Goal: Information Seeking & Learning: Learn about a topic

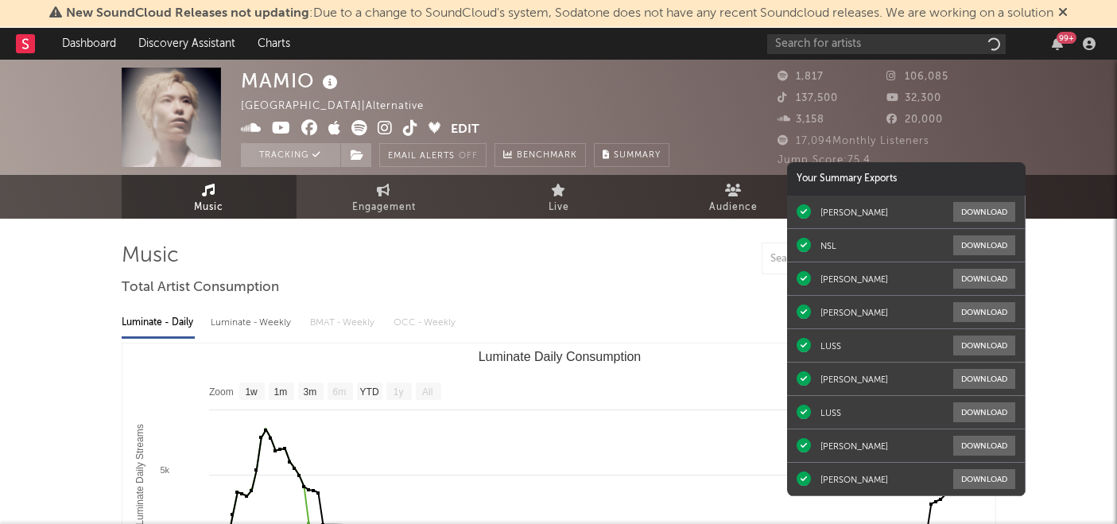
select select "1w"
click at [809, 45] on input "text" at bounding box center [886, 44] width 239 height 20
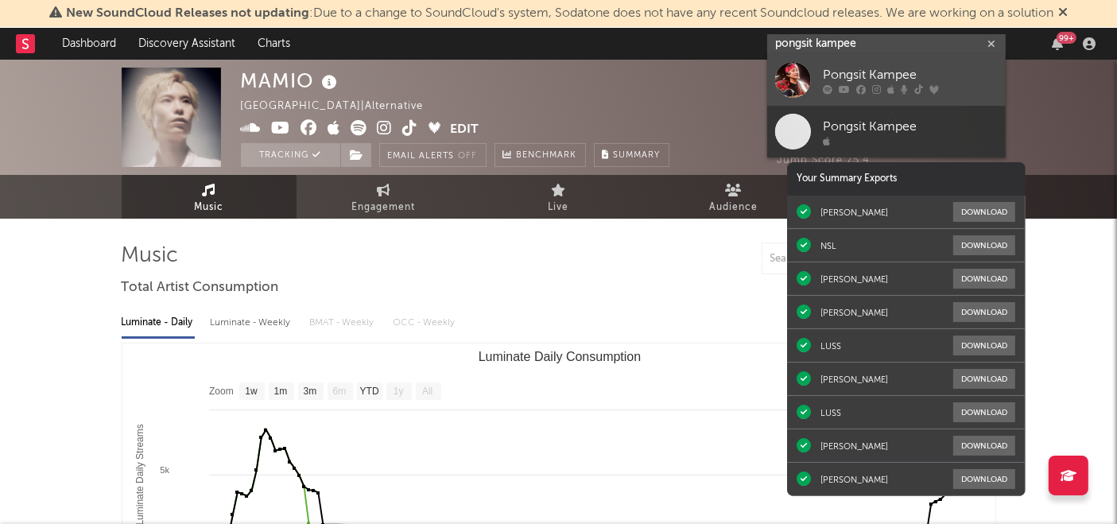
type input "pongsit kampee"
click at [847, 72] on div "Pongsit Kampee" at bounding box center [910, 75] width 175 height 19
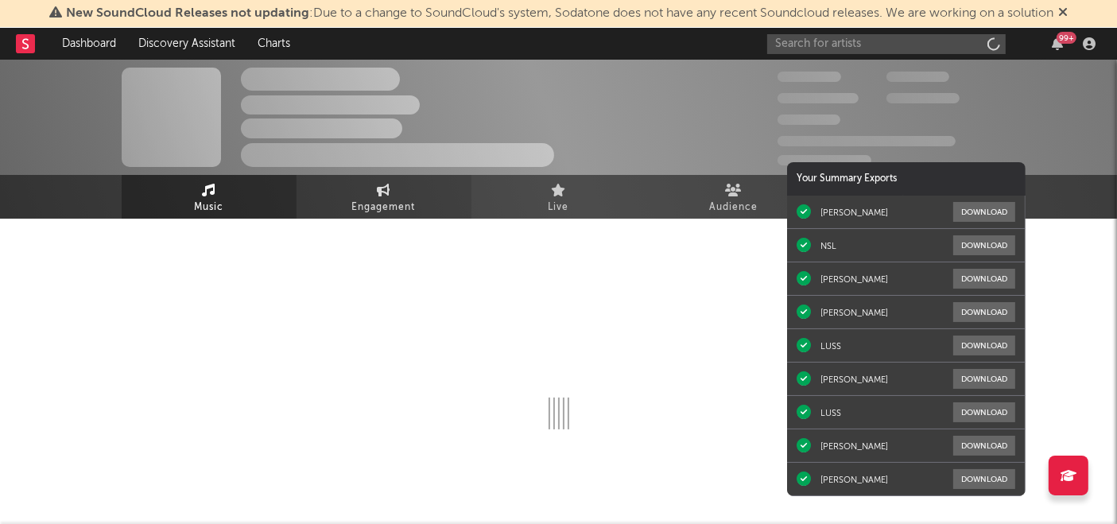
click at [366, 195] on link "Engagement" at bounding box center [384, 197] width 175 height 44
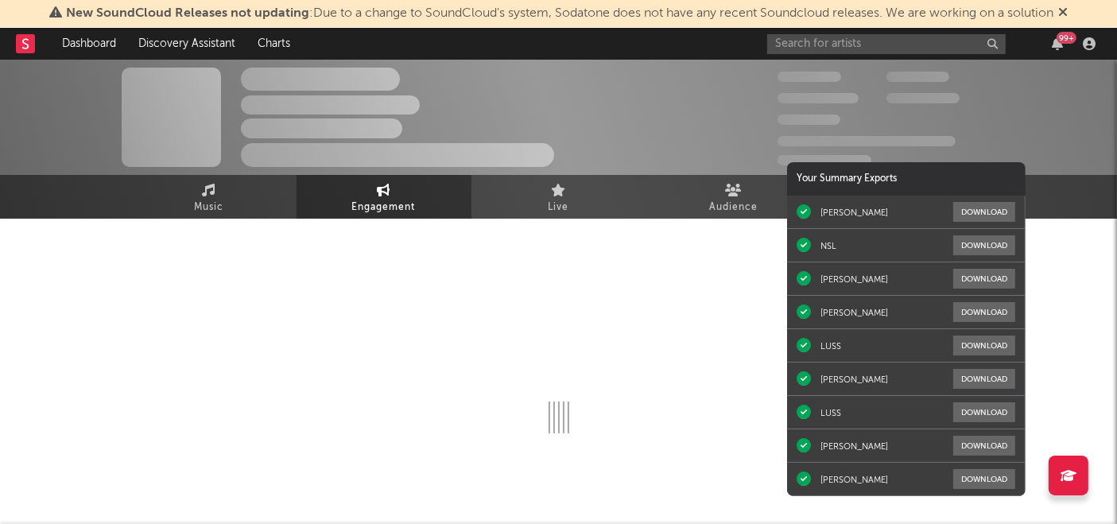
select select "1w"
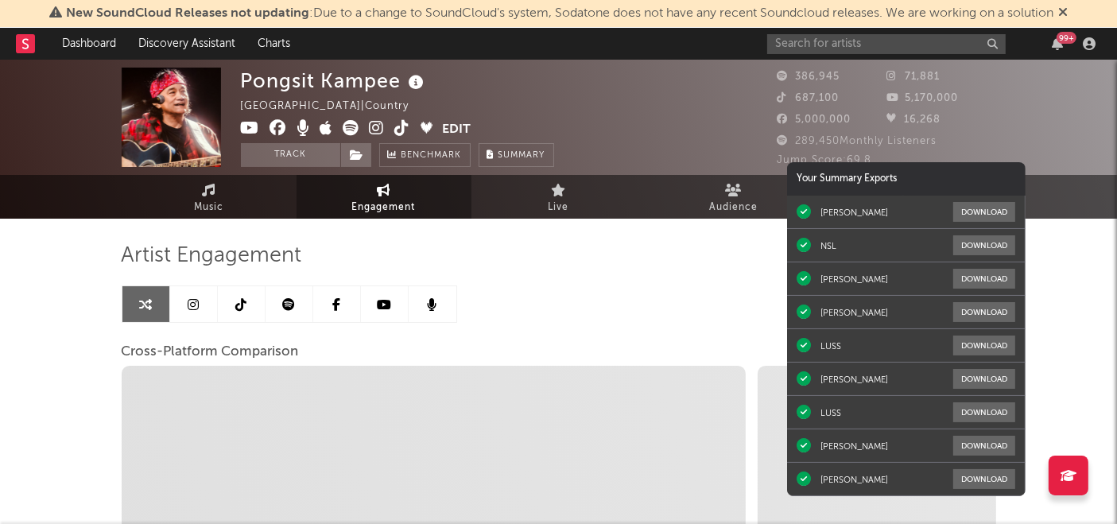
select select "1m"
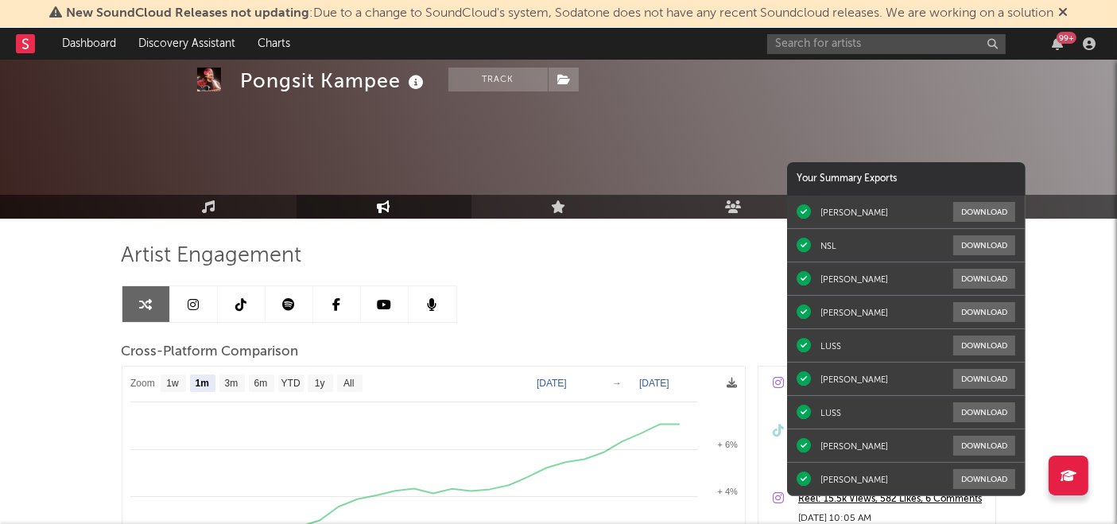
scroll to position [90, 0]
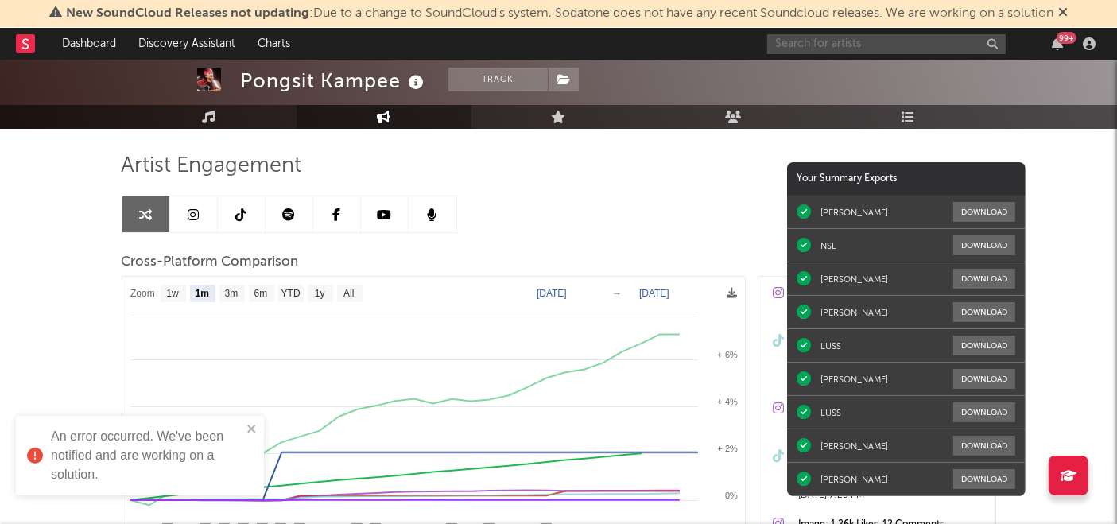
click at [888, 45] on input "text" at bounding box center [886, 44] width 239 height 20
click at [886, 46] on input "d gerrard" at bounding box center [886, 44] width 239 height 20
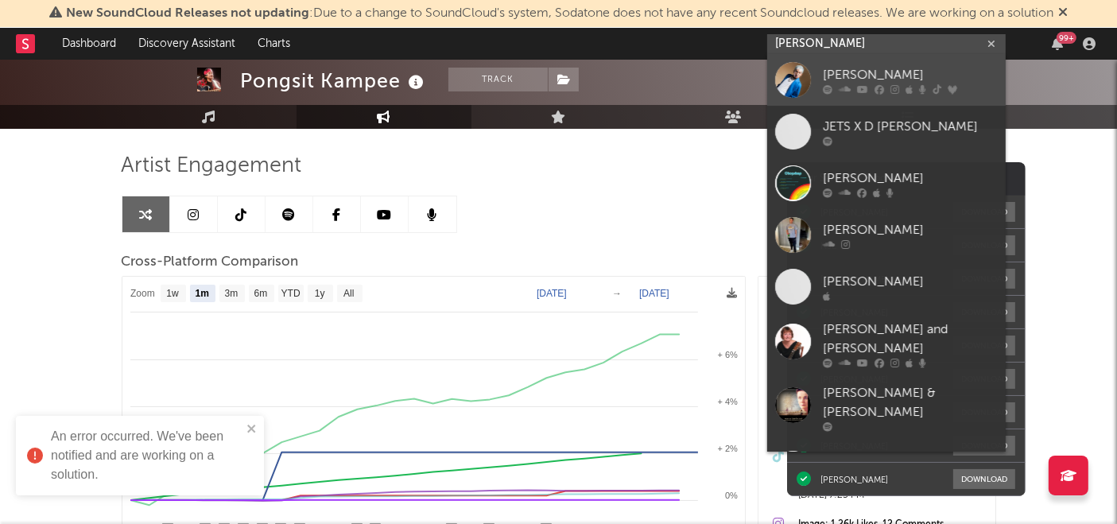
type input "d gerrard"
click at [858, 74] on div "[PERSON_NAME]" at bounding box center [910, 75] width 175 height 19
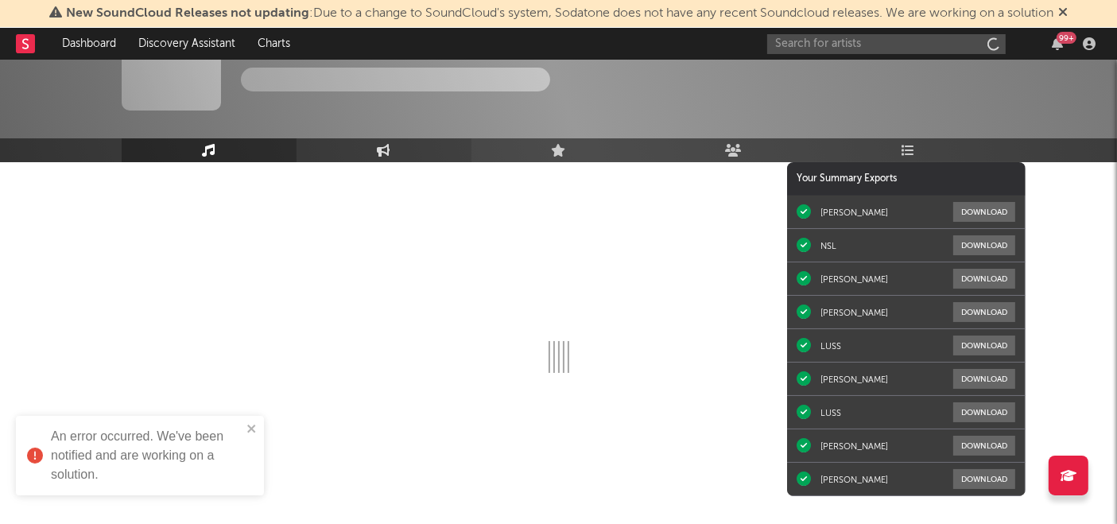
scroll to position [56, 0]
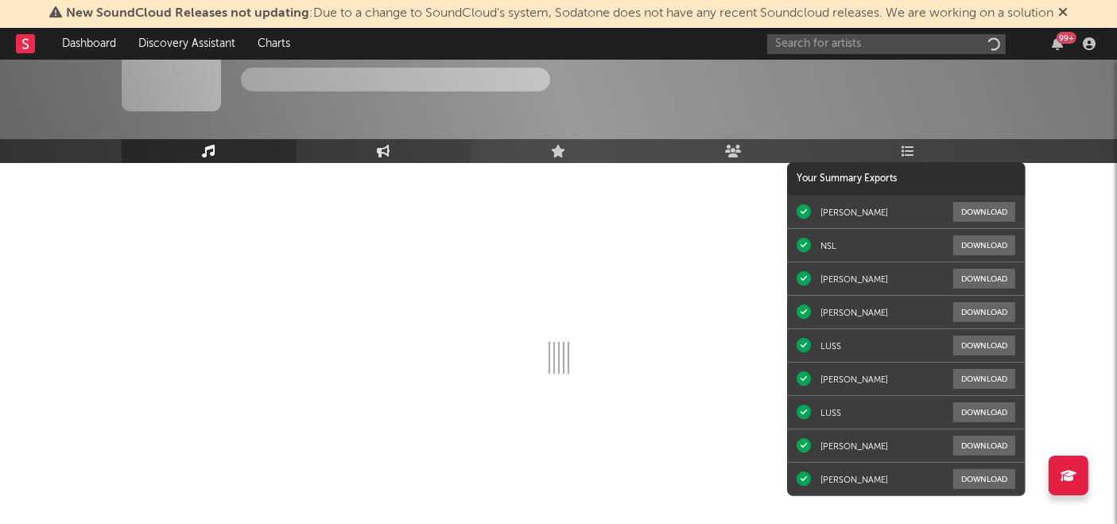
click at [356, 142] on link "Engagement" at bounding box center [384, 151] width 175 height 24
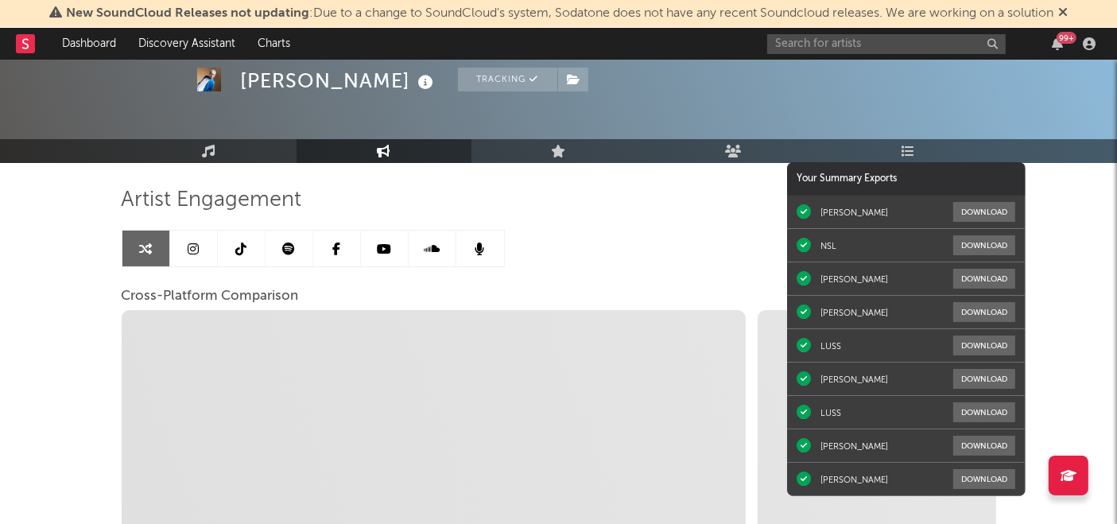
select select "1m"
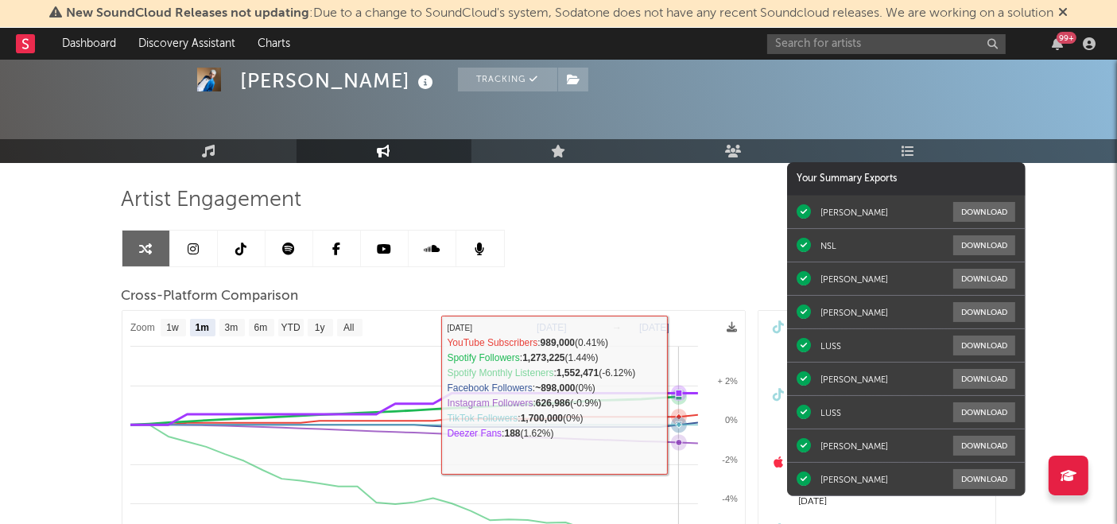
select select "1m"
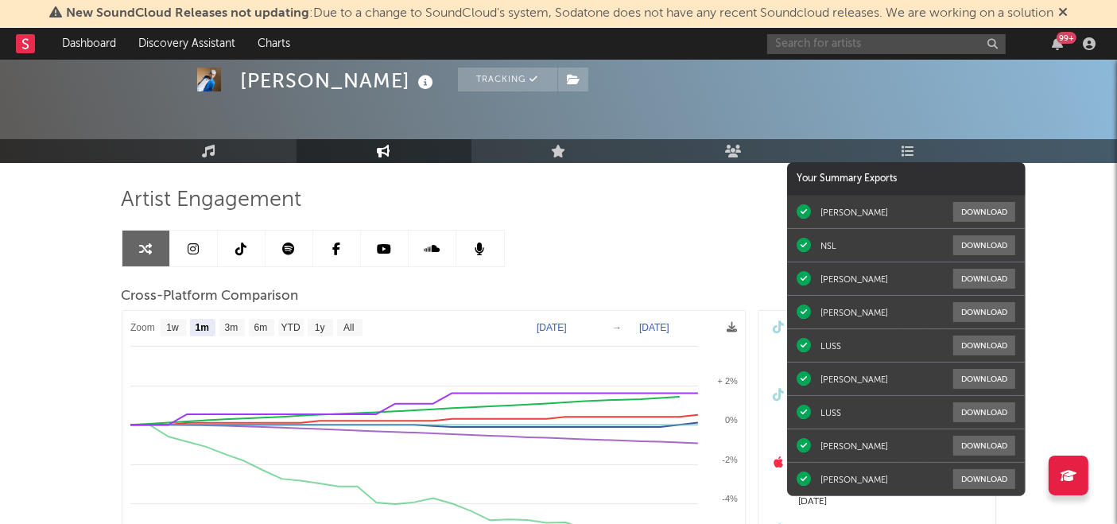
click at [897, 46] on input "text" at bounding box center [886, 44] width 239 height 20
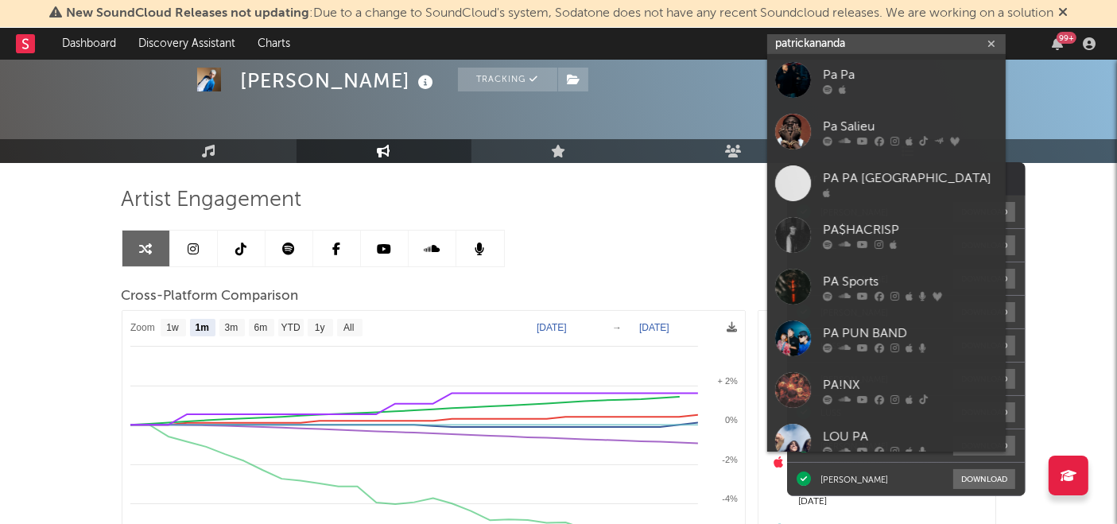
click at [859, 44] on input "patrickananda" at bounding box center [886, 44] width 239 height 20
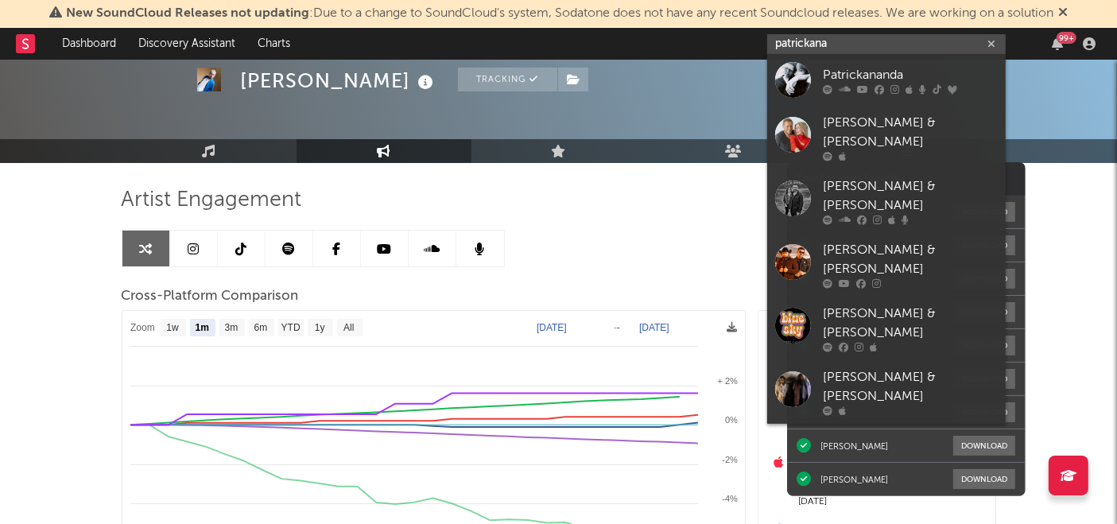
type input "patrickana"
click at [865, 68] on div "Patrickananda" at bounding box center [910, 75] width 175 height 19
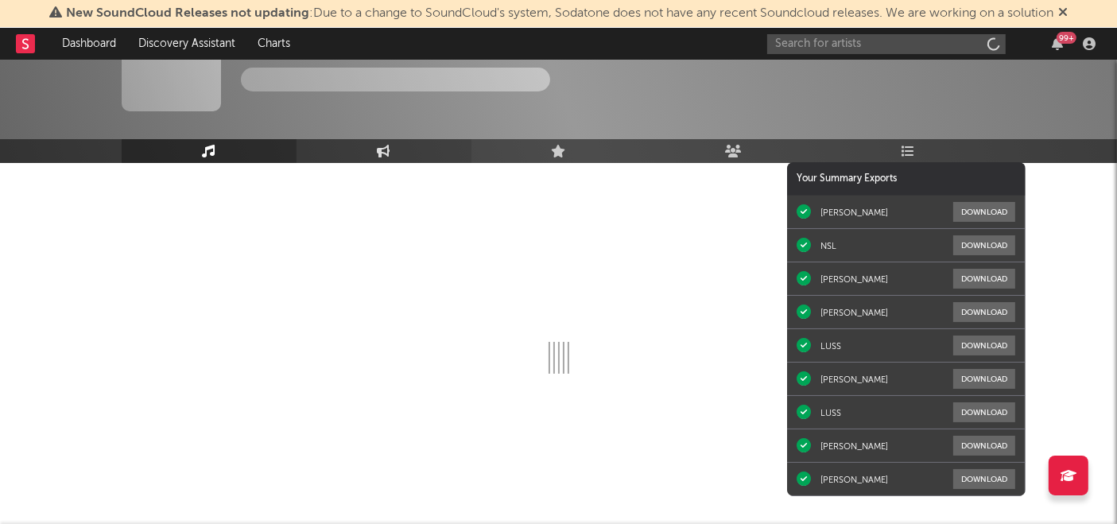
click at [385, 153] on icon at bounding box center [384, 151] width 14 height 13
select select "1w"
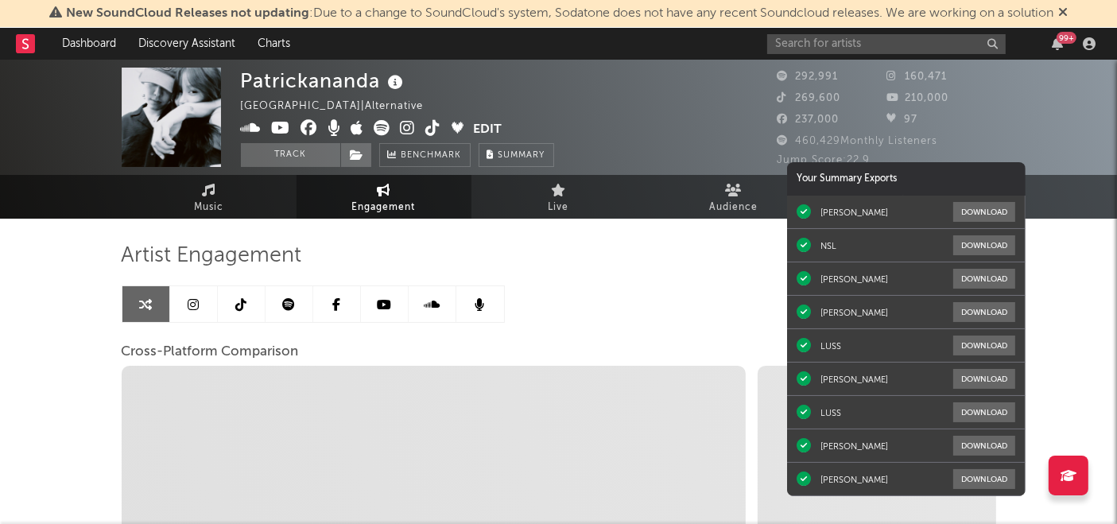
select select "1m"
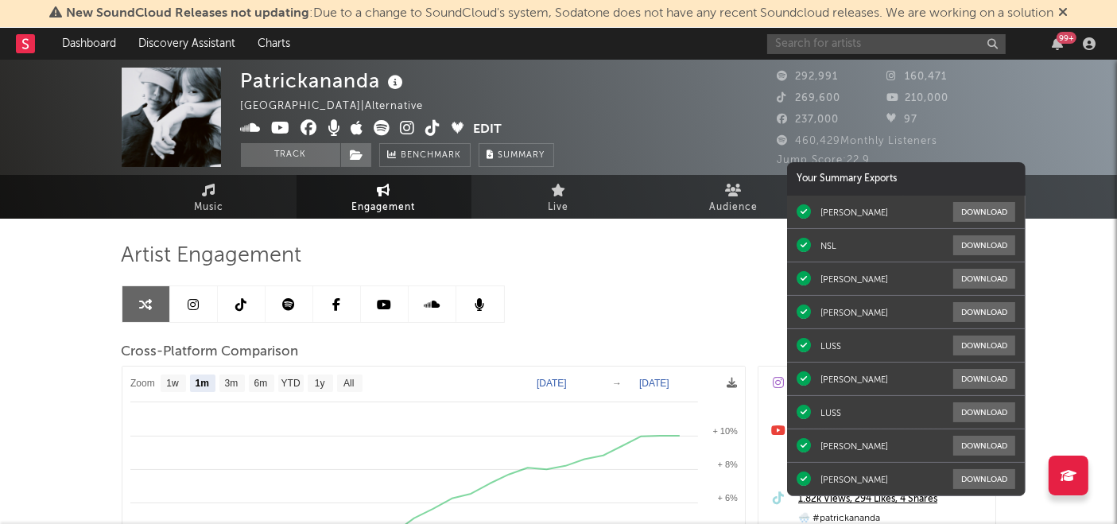
click at [863, 46] on input "text" at bounding box center [886, 44] width 239 height 20
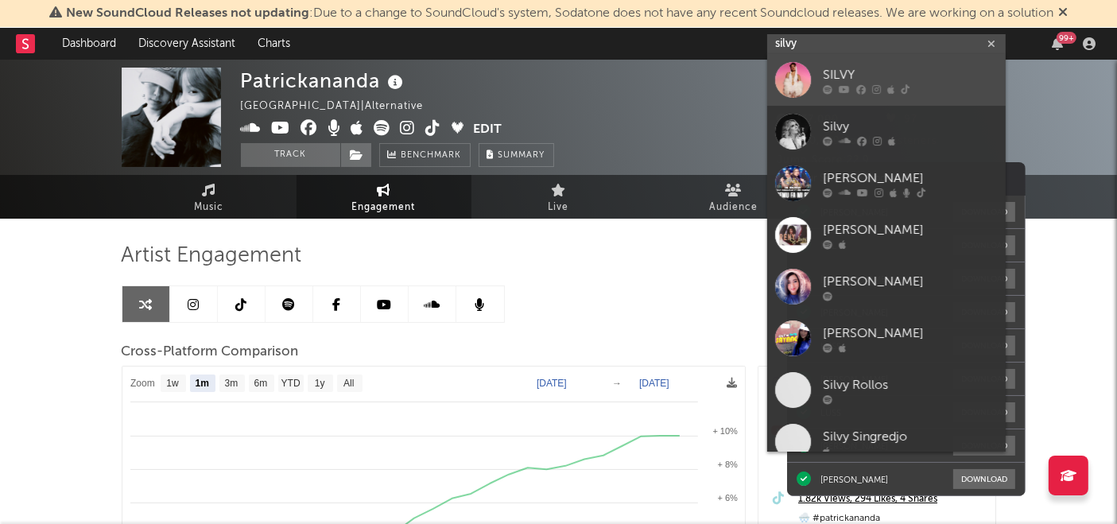
type input "silvy"
click at [832, 71] on div "SILVY" at bounding box center [910, 75] width 175 height 19
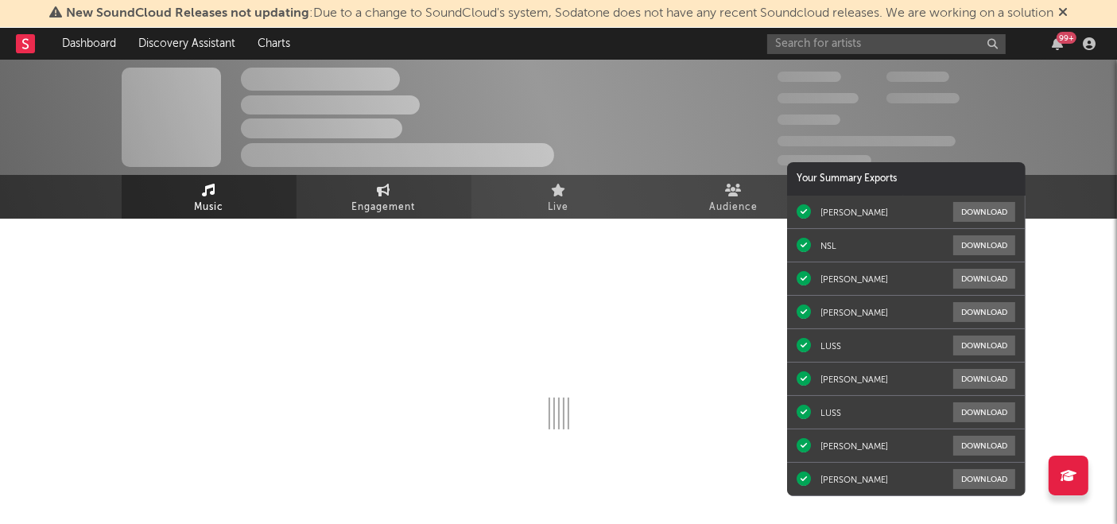
click at [393, 198] on span "Engagement" at bounding box center [384, 207] width 64 height 19
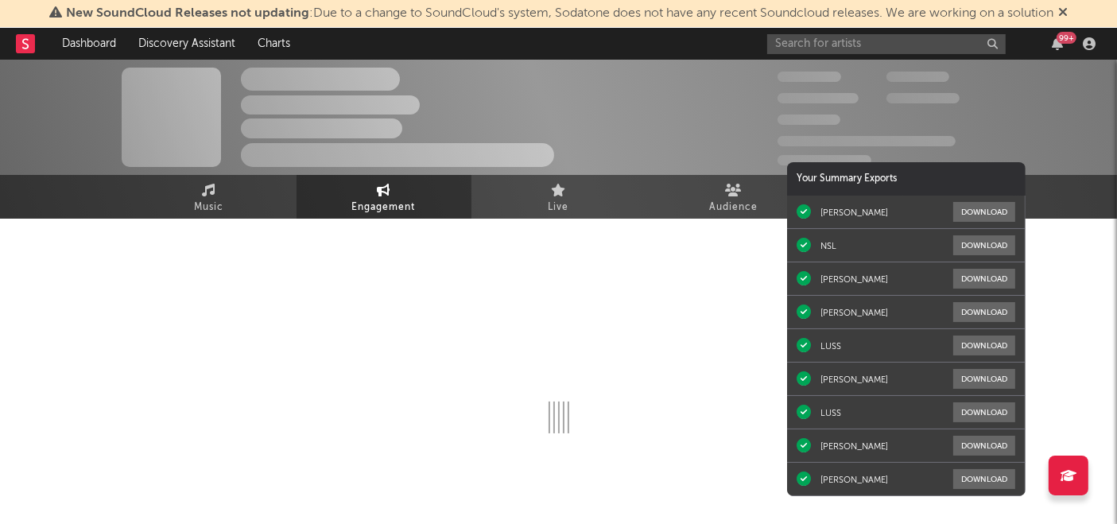
select select "1w"
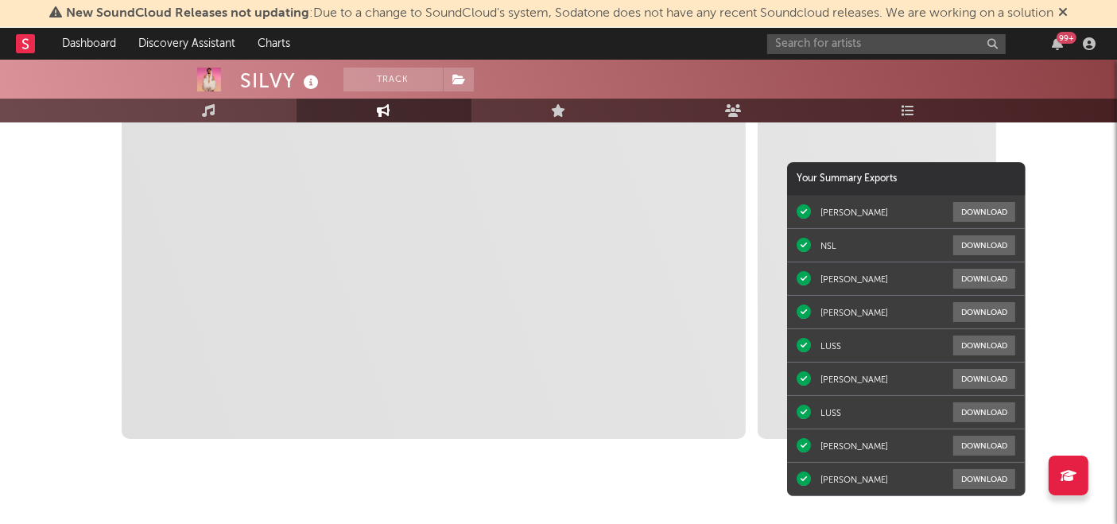
scroll to position [343, 0]
select select "1m"
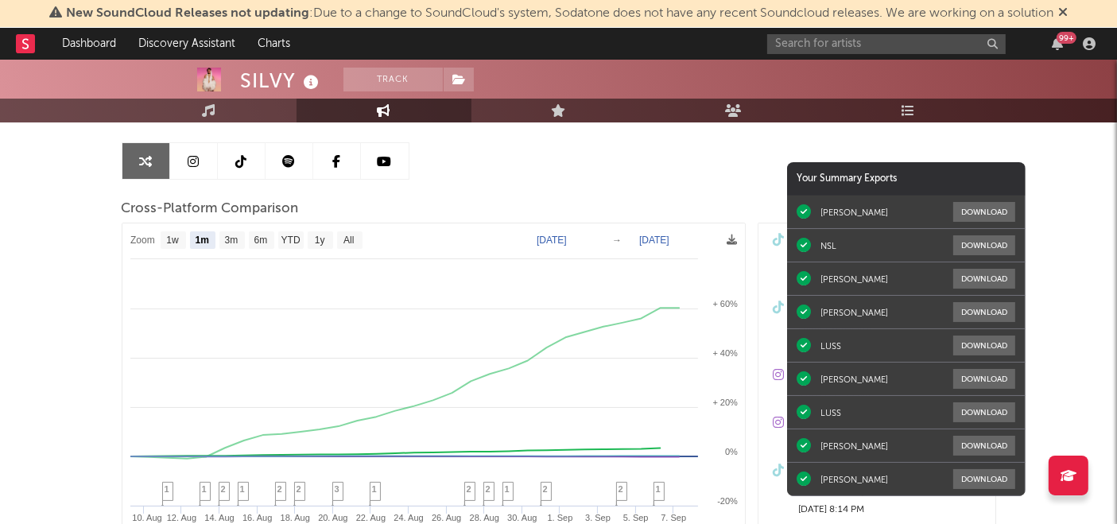
scroll to position [142, 0]
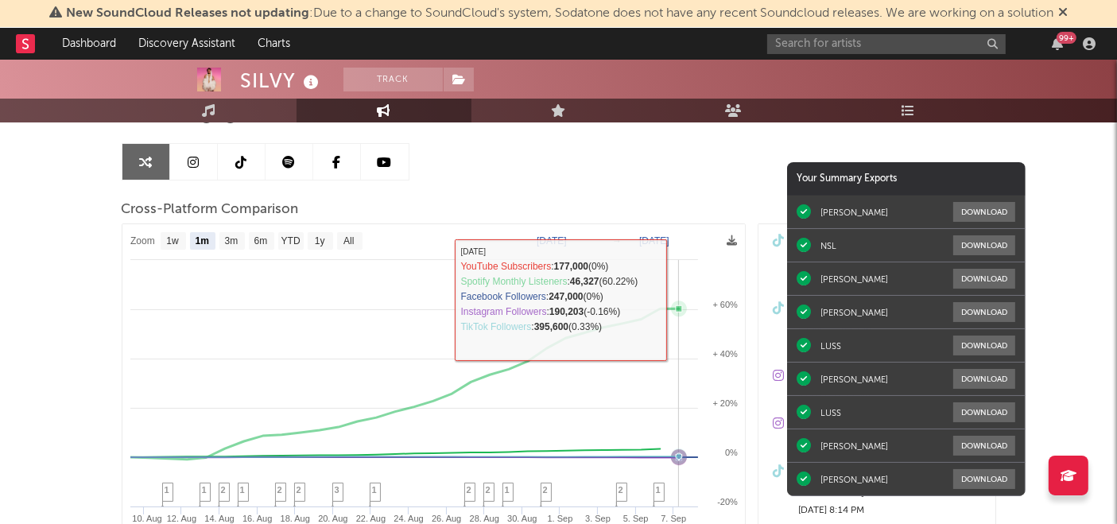
select select "1m"
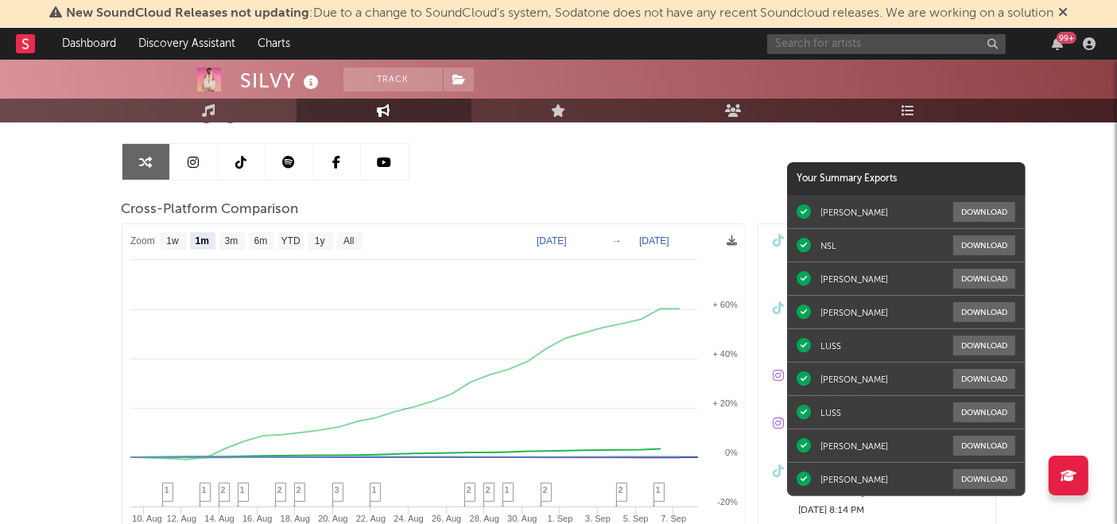
click at [838, 40] on input "text" at bounding box center [886, 44] width 239 height 20
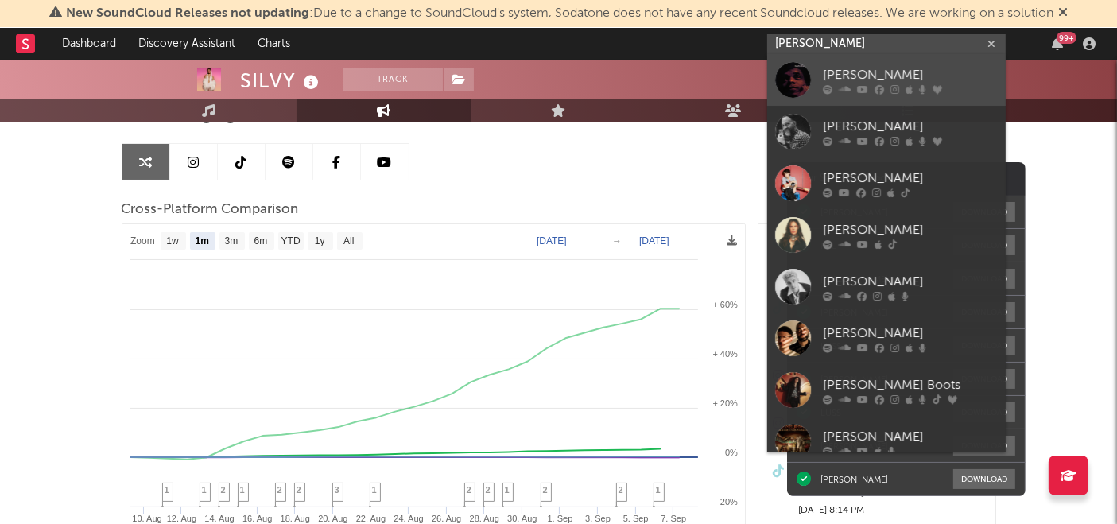
type input "john nattachot"
click at [855, 70] on div "[PERSON_NAME]" at bounding box center [910, 75] width 175 height 19
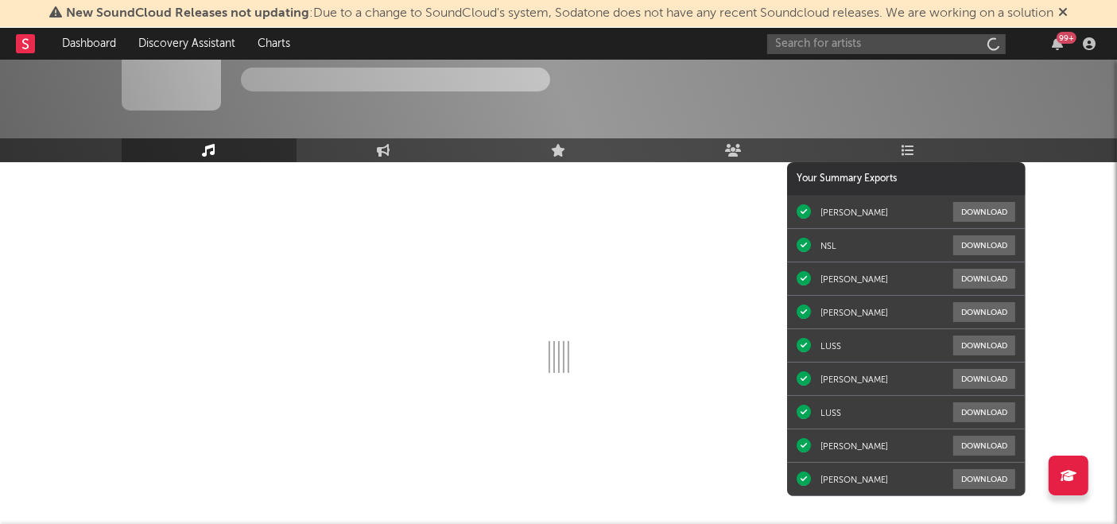
scroll to position [56, 0]
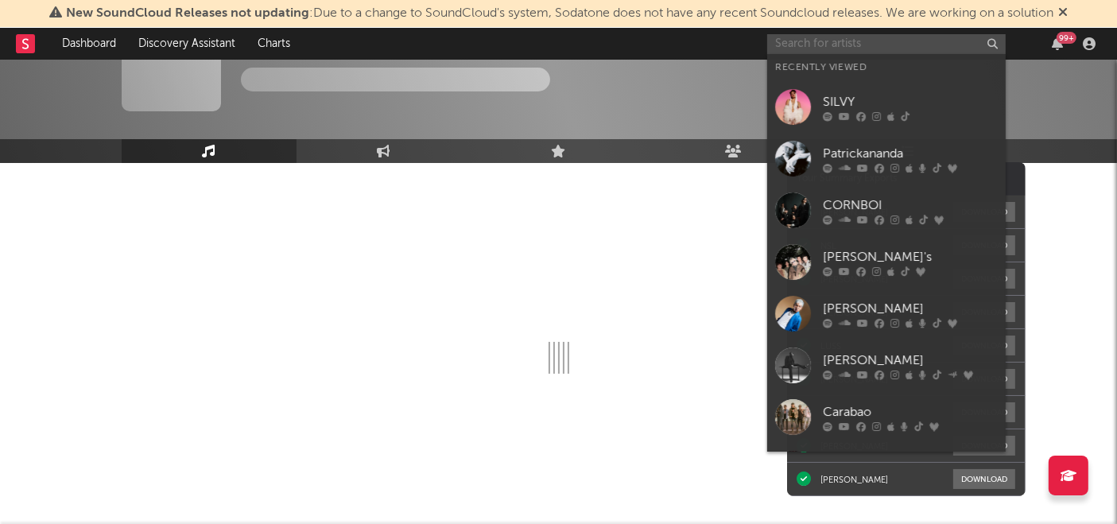
click at [836, 43] on input "text" at bounding box center [886, 44] width 239 height 20
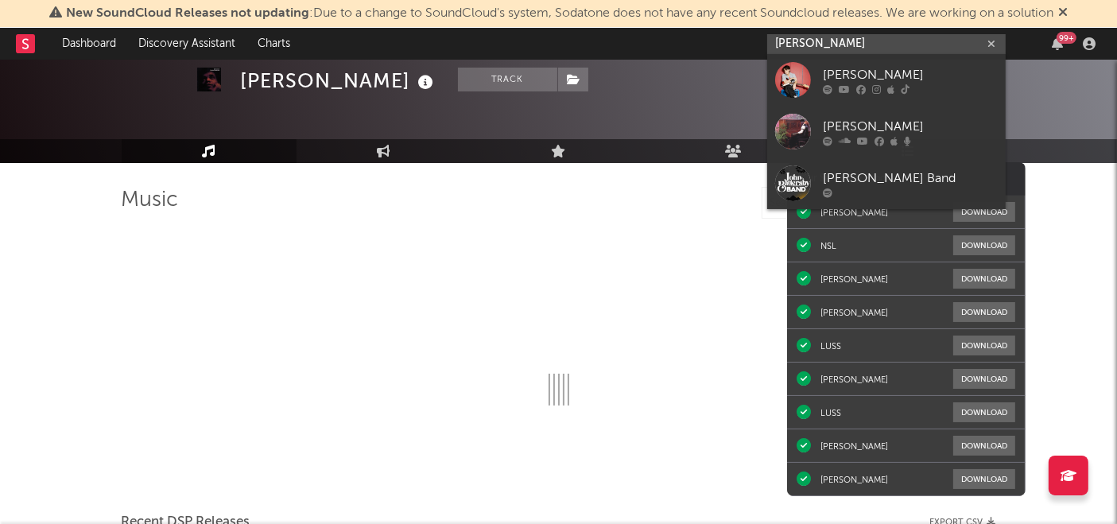
type input "john natt"
click at [849, 69] on div "[PERSON_NAME]" at bounding box center [910, 75] width 175 height 19
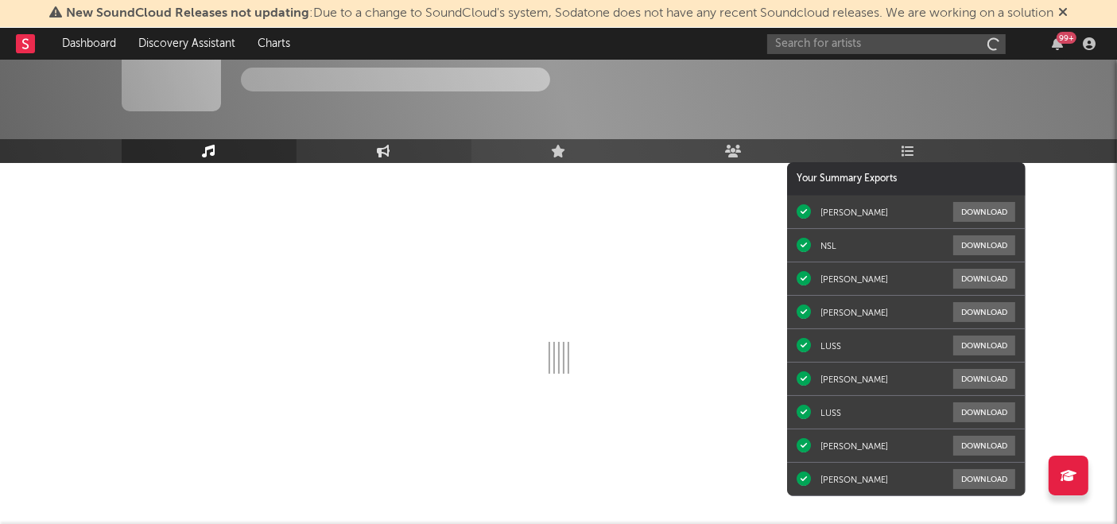
click at [388, 153] on icon at bounding box center [384, 151] width 14 height 13
select select "1w"
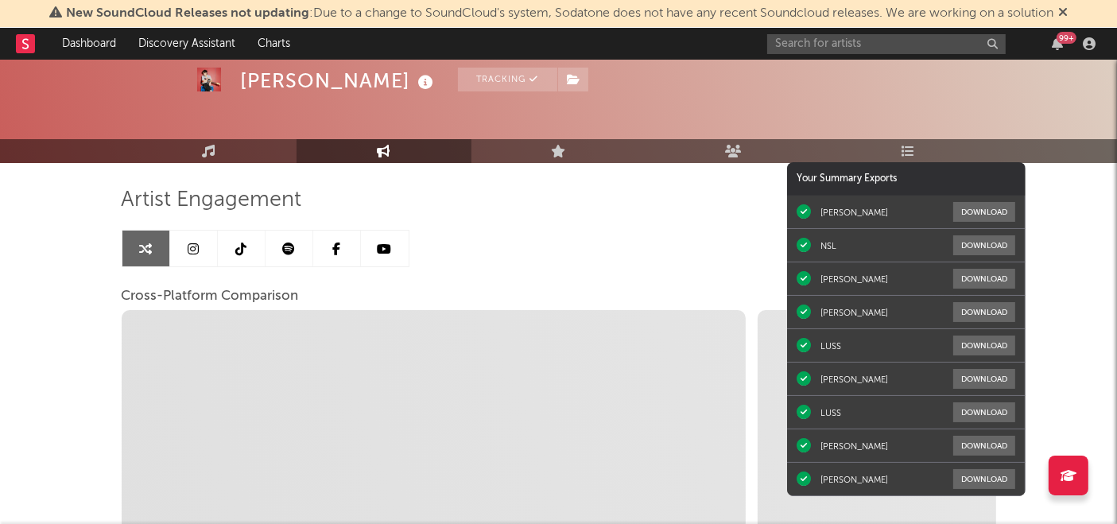
select select "1m"
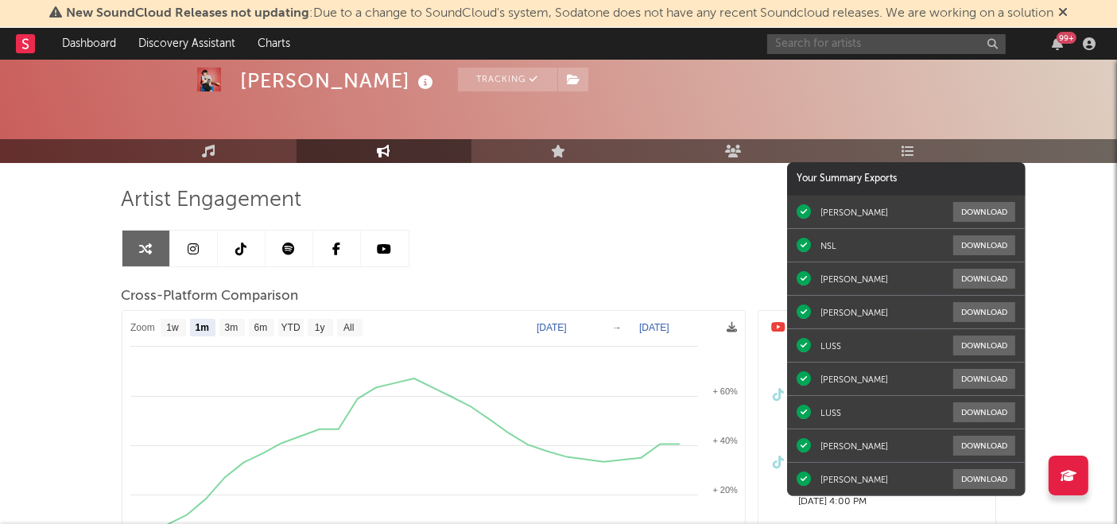
click at [862, 46] on input "text" at bounding box center [886, 44] width 239 height 20
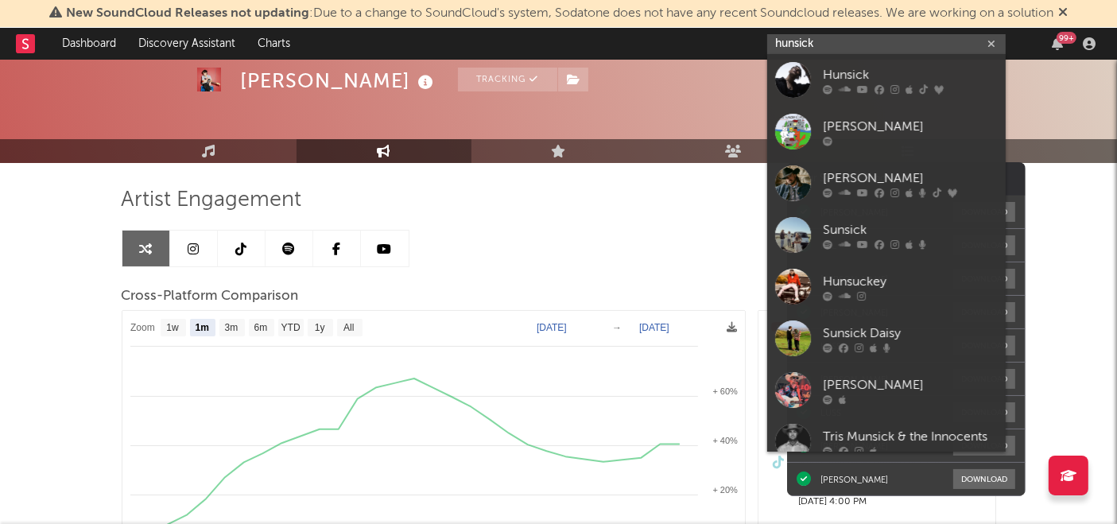
click at [833, 44] on input "hunsick" at bounding box center [886, 44] width 239 height 20
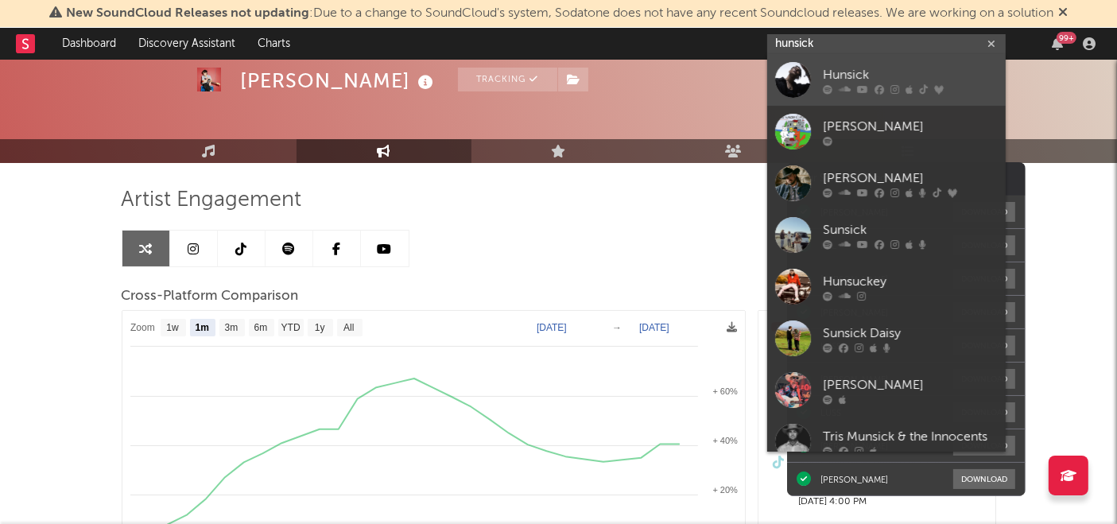
type input "hunsick"
click at [844, 83] on div "Hunsick" at bounding box center [910, 75] width 175 height 19
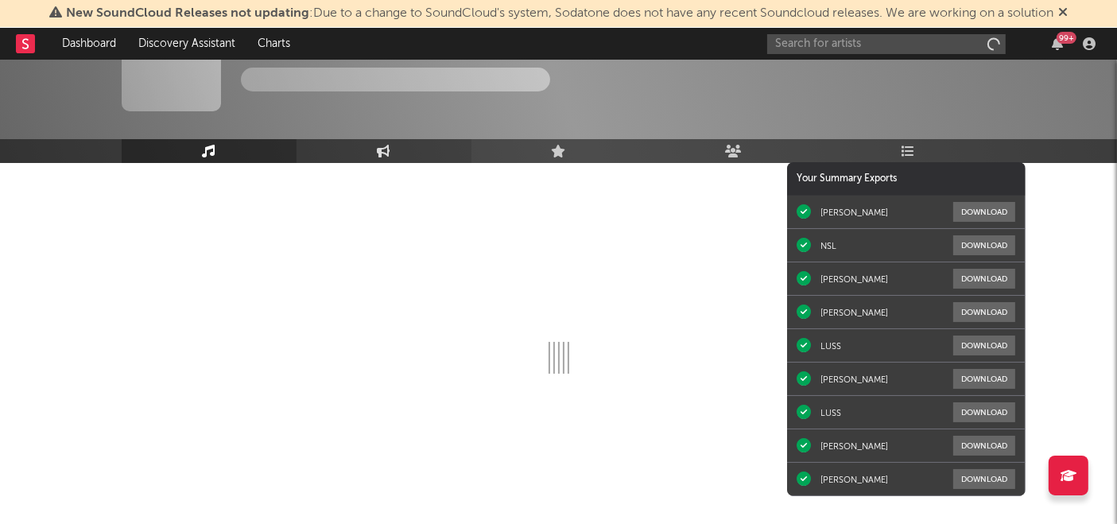
click at [374, 155] on link "Engagement" at bounding box center [384, 151] width 175 height 24
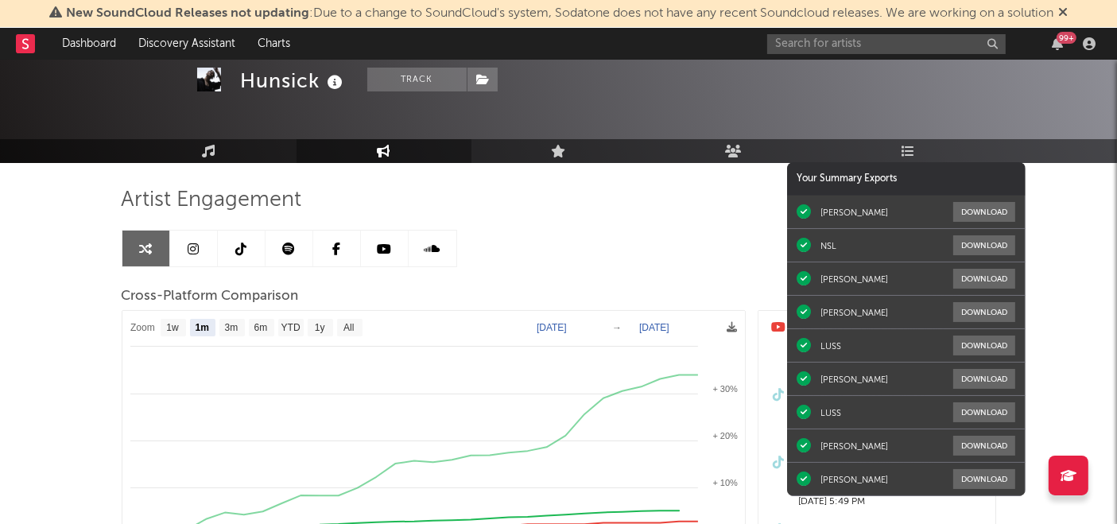
select select "1m"
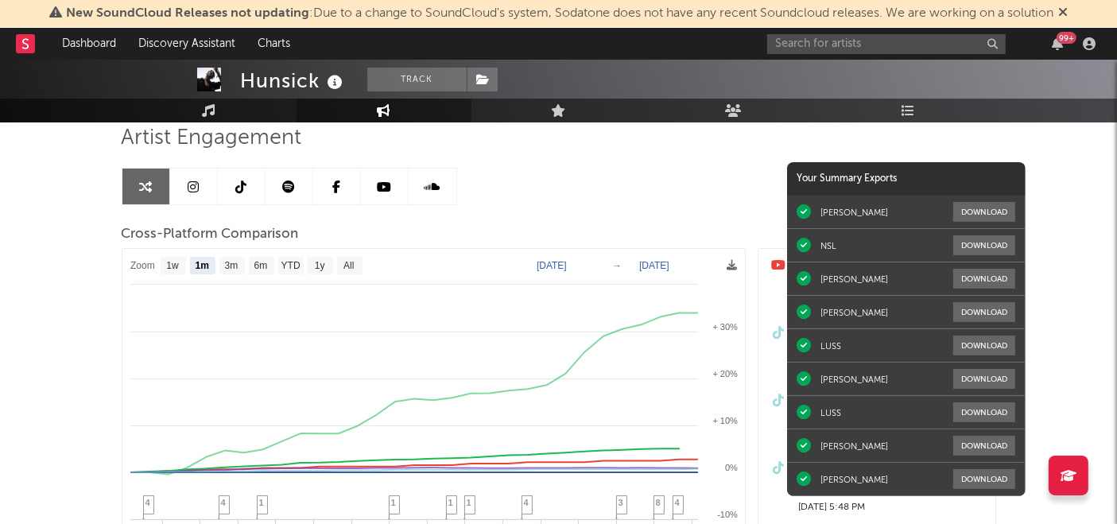
scroll to position [118, 0]
click at [809, 35] on input "text" at bounding box center [886, 44] width 239 height 20
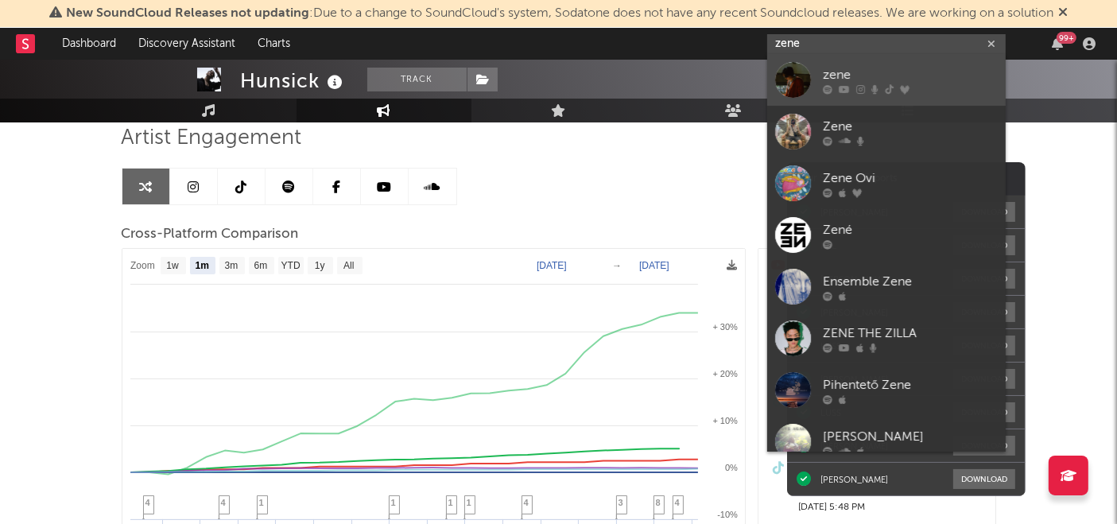
type input "zene"
click at [828, 76] on div "zene" at bounding box center [910, 75] width 175 height 19
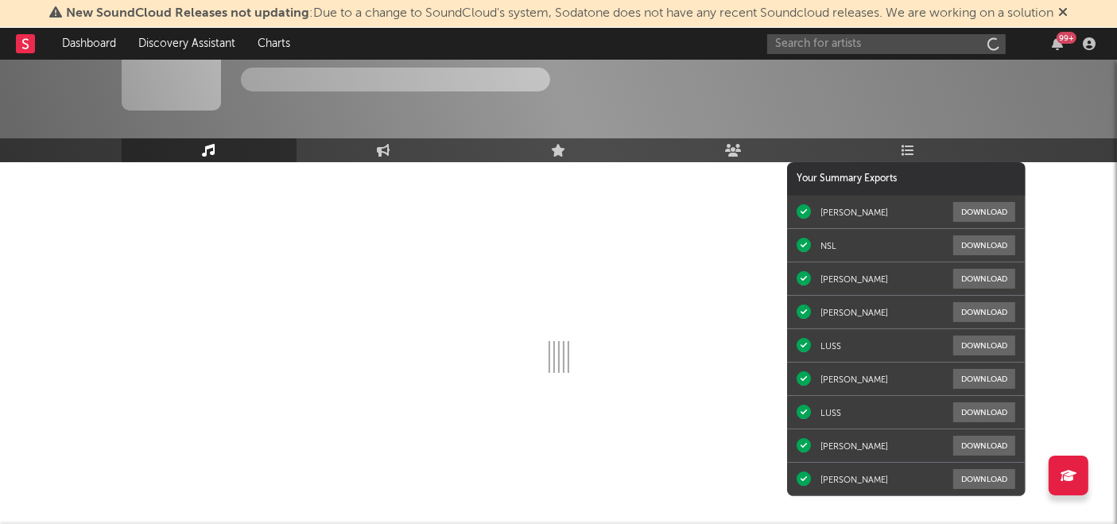
scroll to position [56, 0]
click at [395, 149] on link "Engagement" at bounding box center [384, 151] width 175 height 24
select select "1w"
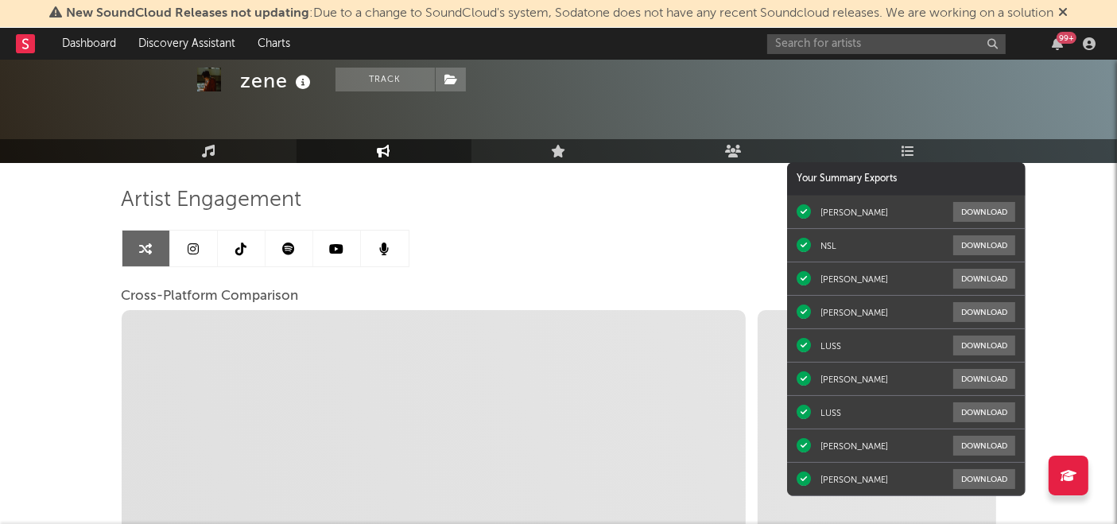
select select "1m"
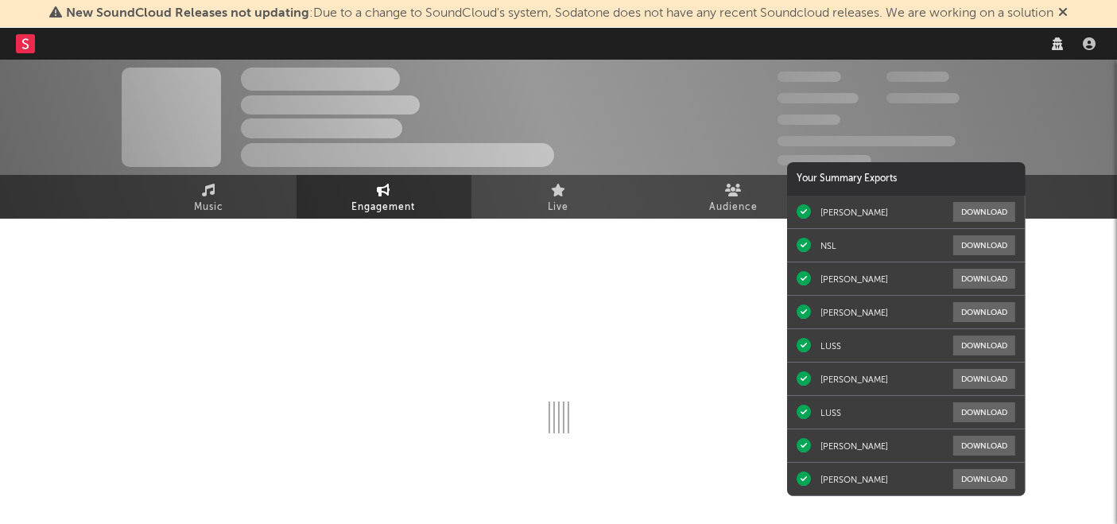
select select "1w"
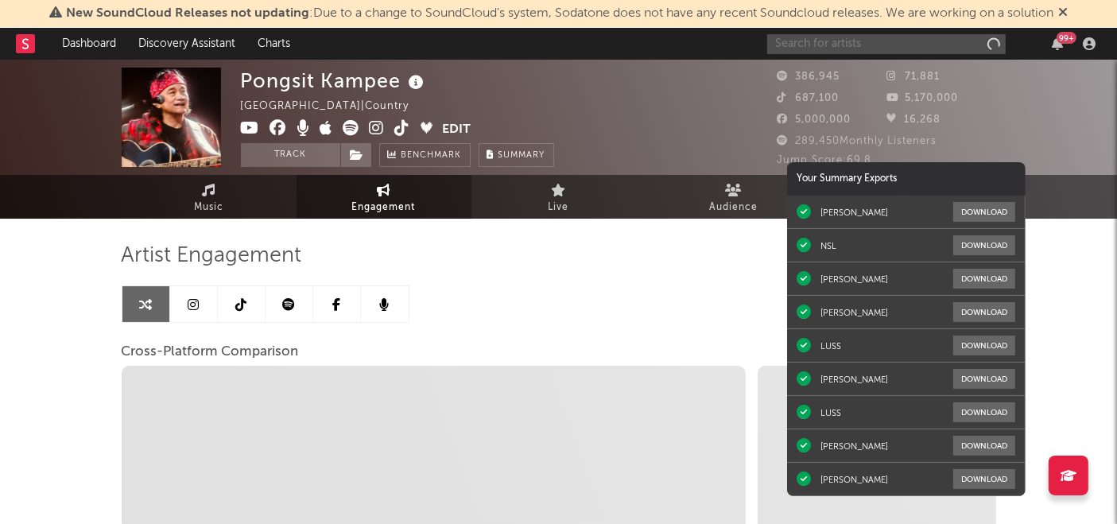
click at [844, 46] on input "text" at bounding box center [886, 44] width 239 height 20
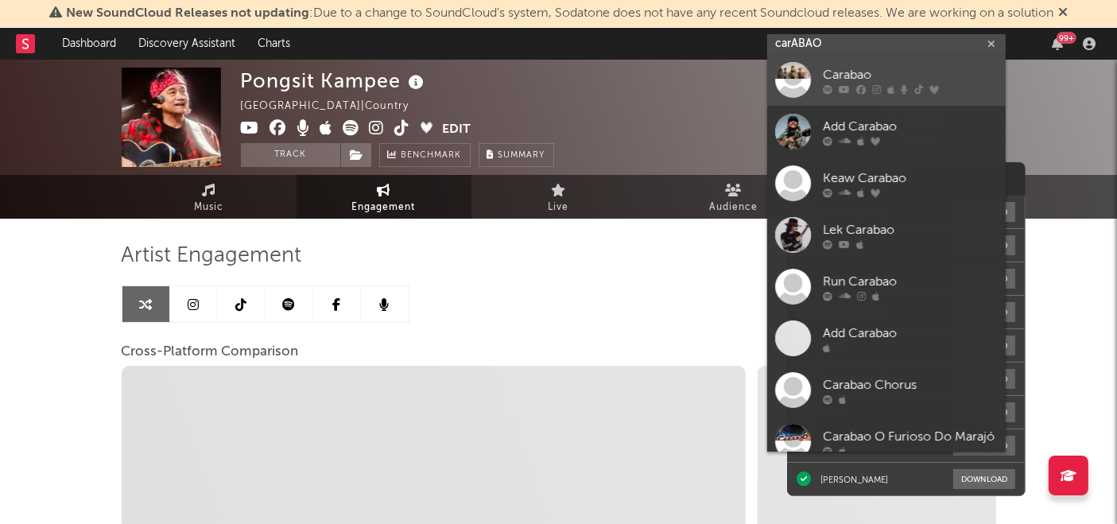
type input "carABAO"
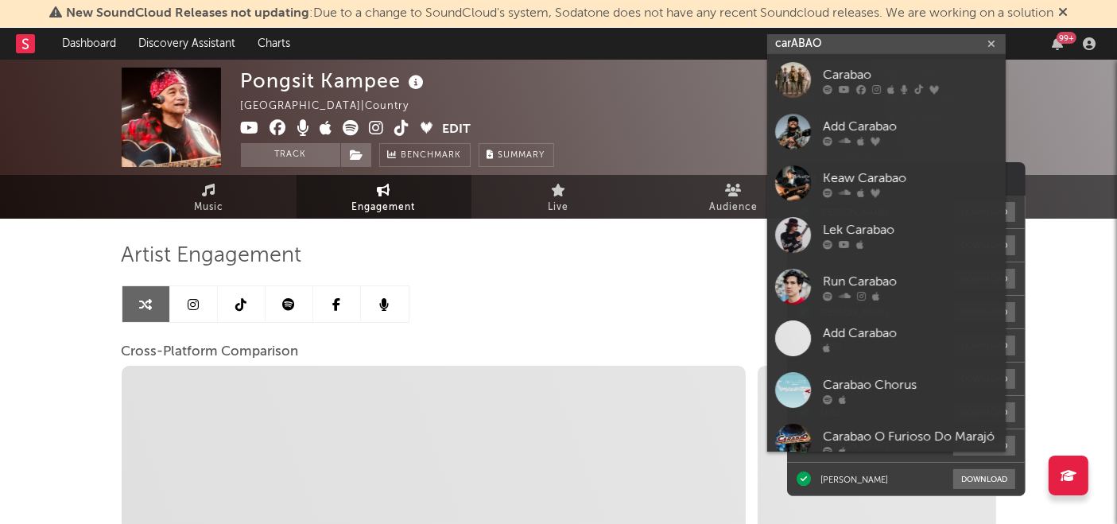
click at [837, 48] on input "carABAO" at bounding box center [886, 44] width 239 height 20
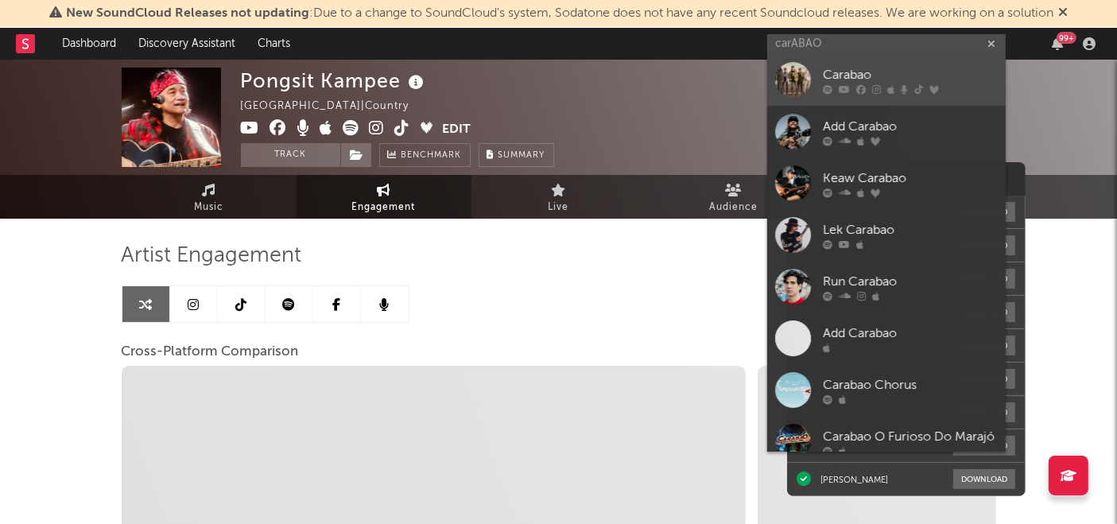
click at [840, 85] on icon at bounding box center [844, 90] width 11 height 10
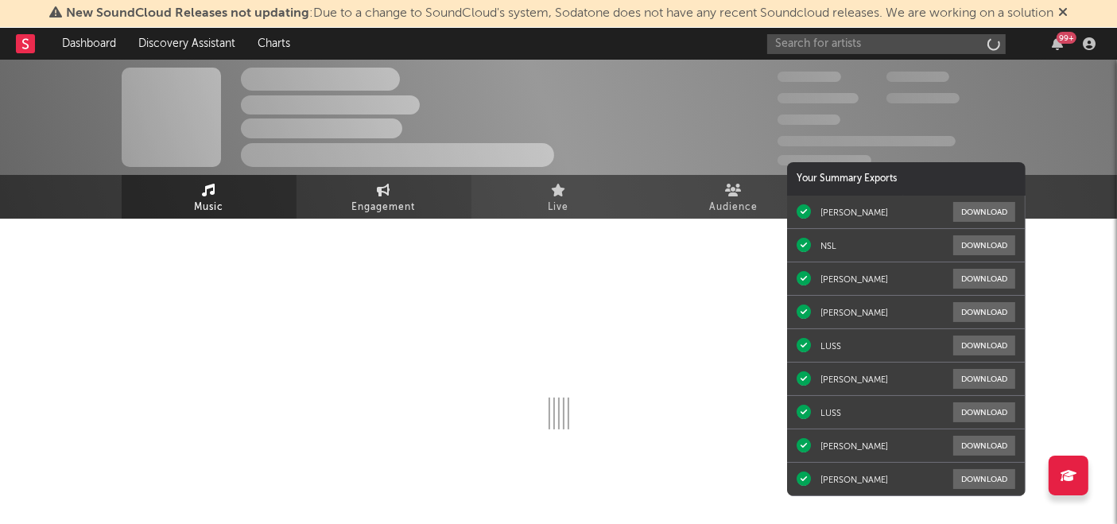
click at [409, 192] on link "Engagement" at bounding box center [384, 197] width 175 height 44
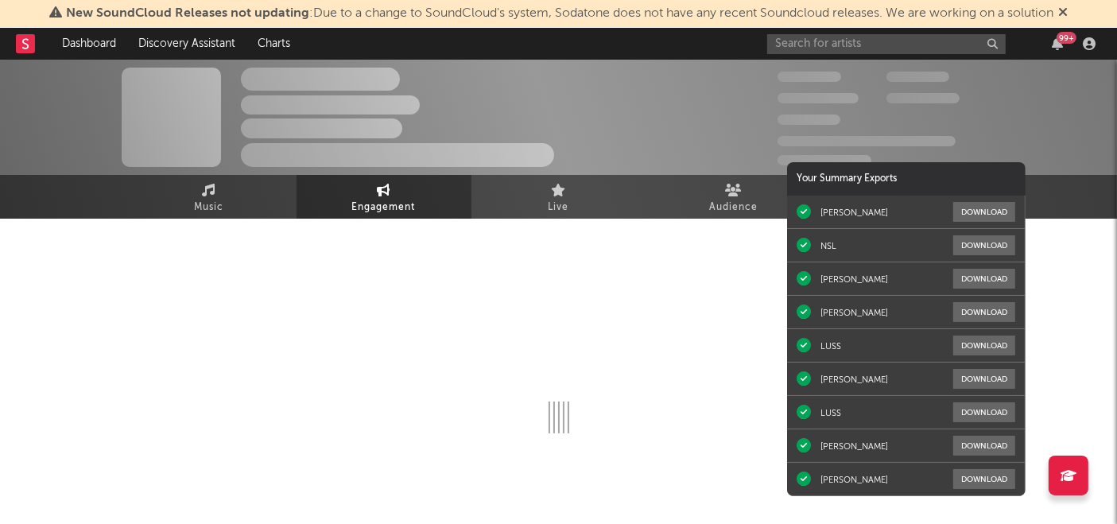
select select "1w"
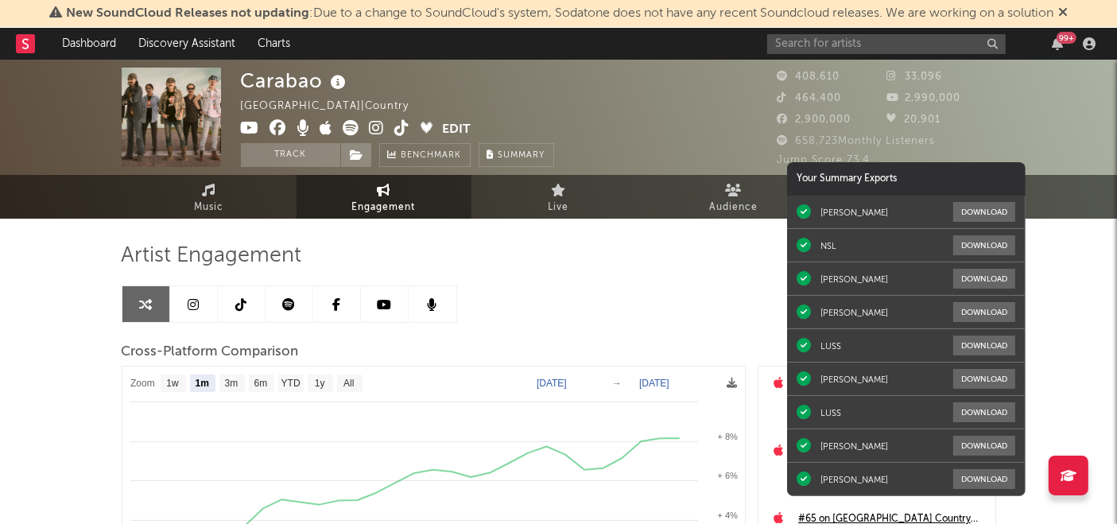
select select "1m"
click at [859, 42] on input "text" at bounding box center [886, 44] width 239 height 20
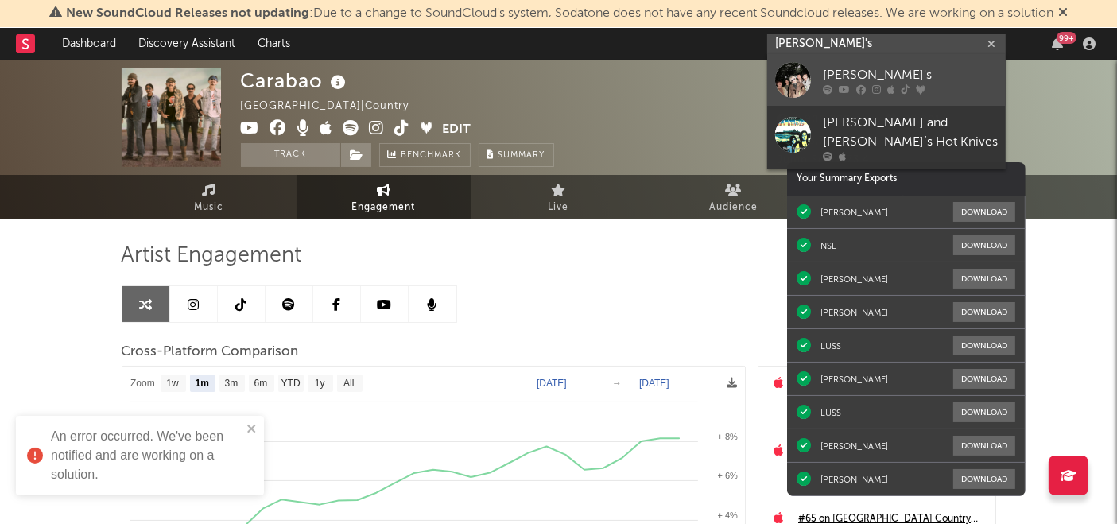
type input "ayla's"
click at [838, 80] on div "[PERSON_NAME]'s" at bounding box center [910, 75] width 175 height 19
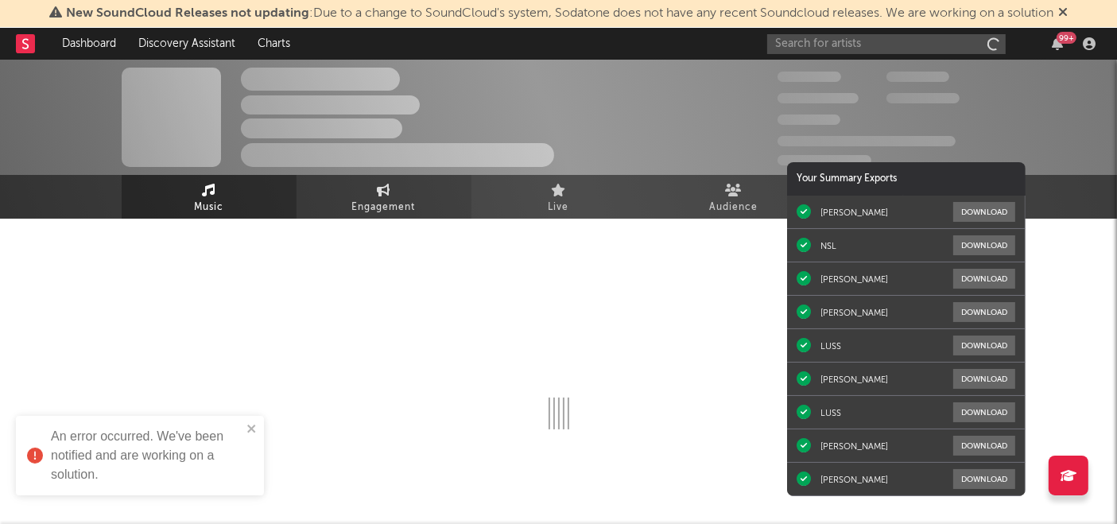
click at [387, 194] on icon at bounding box center [384, 190] width 14 height 13
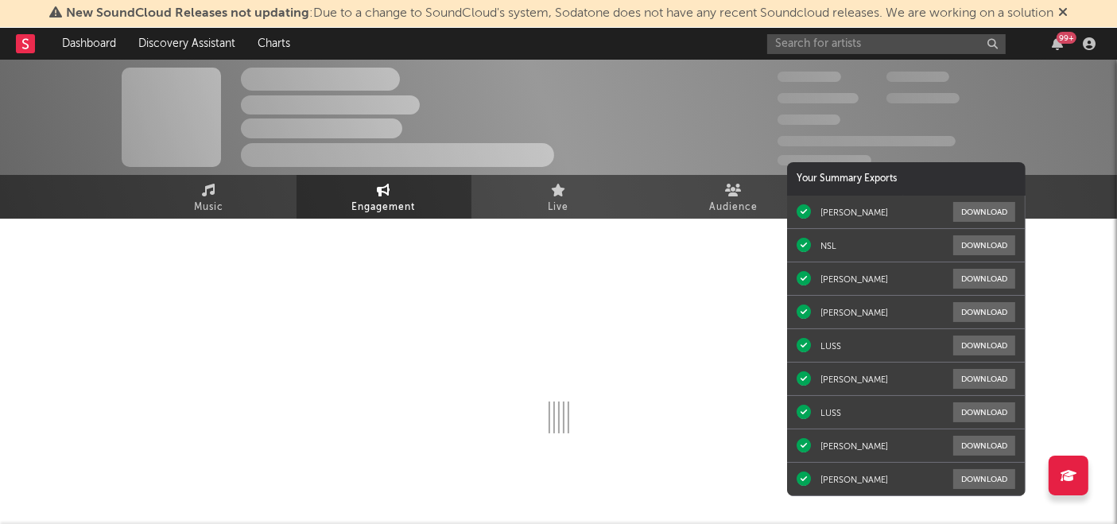
select select "1w"
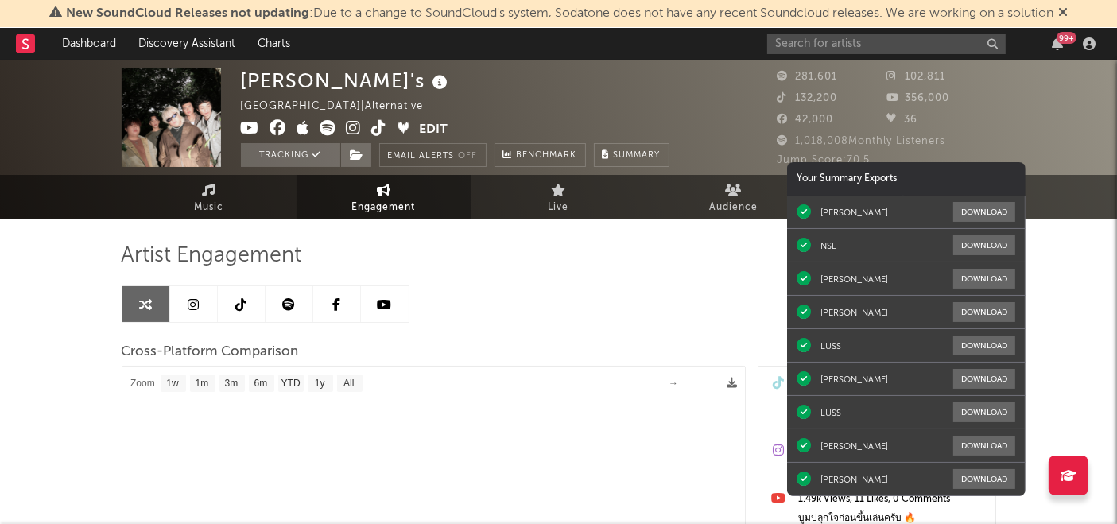
select select "1m"
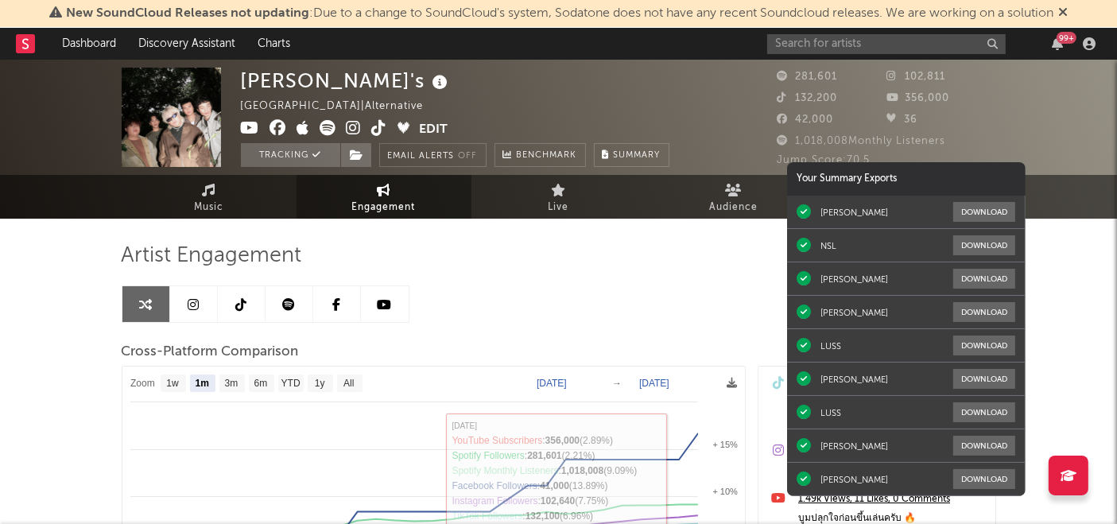
scroll to position [32, 0]
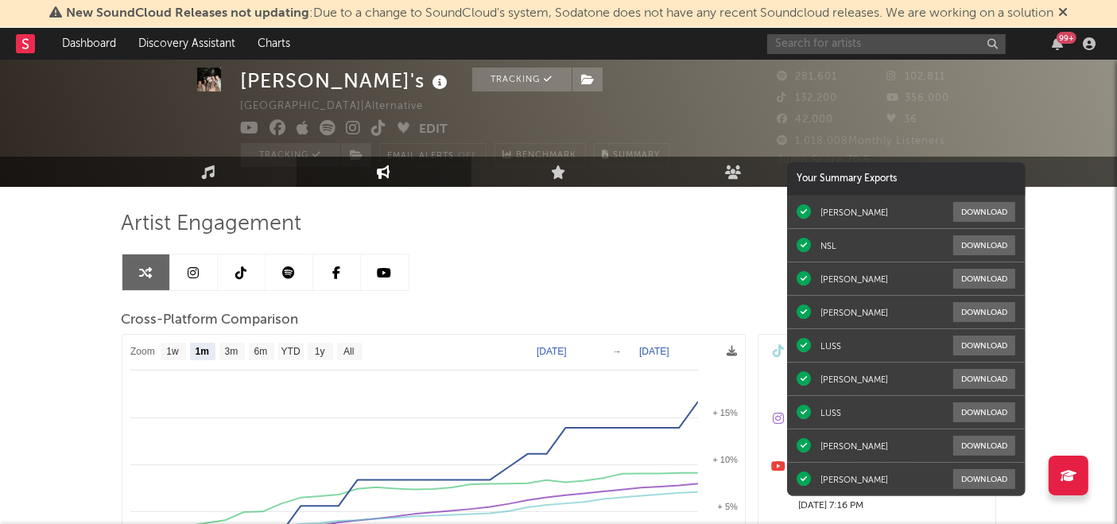
click at [867, 47] on input "text" at bounding box center [886, 44] width 239 height 20
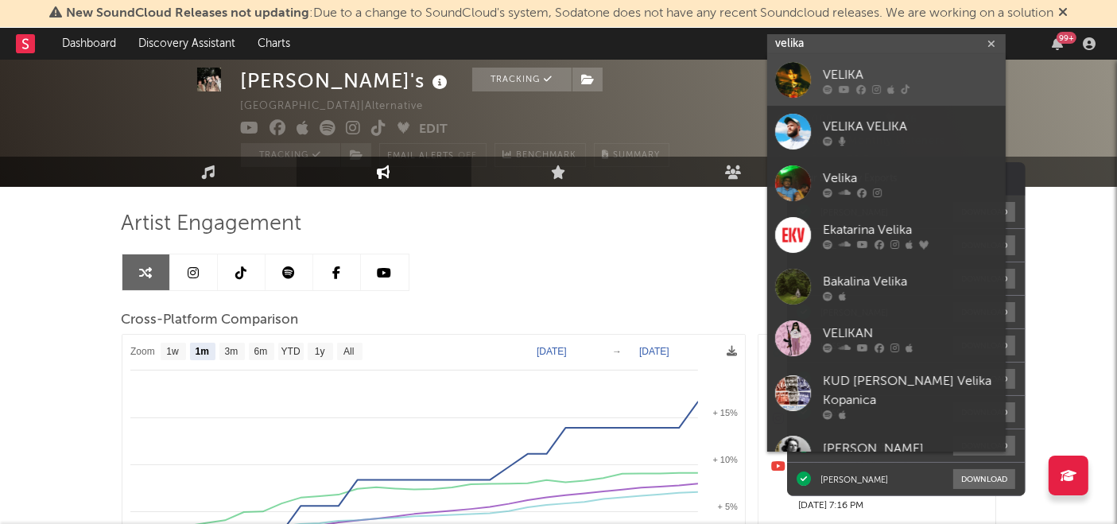
type input "velika"
click at [847, 69] on div "VELIKA" at bounding box center [910, 75] width 175 height 19
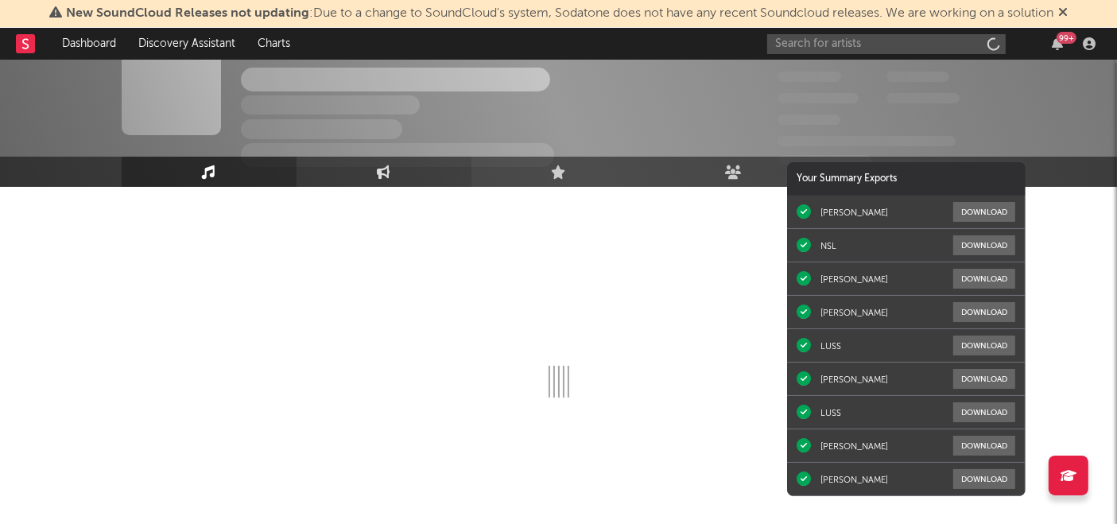
click at [391, 170] on link "Engagement" at bounding box center [384, 172] width 175 height 30
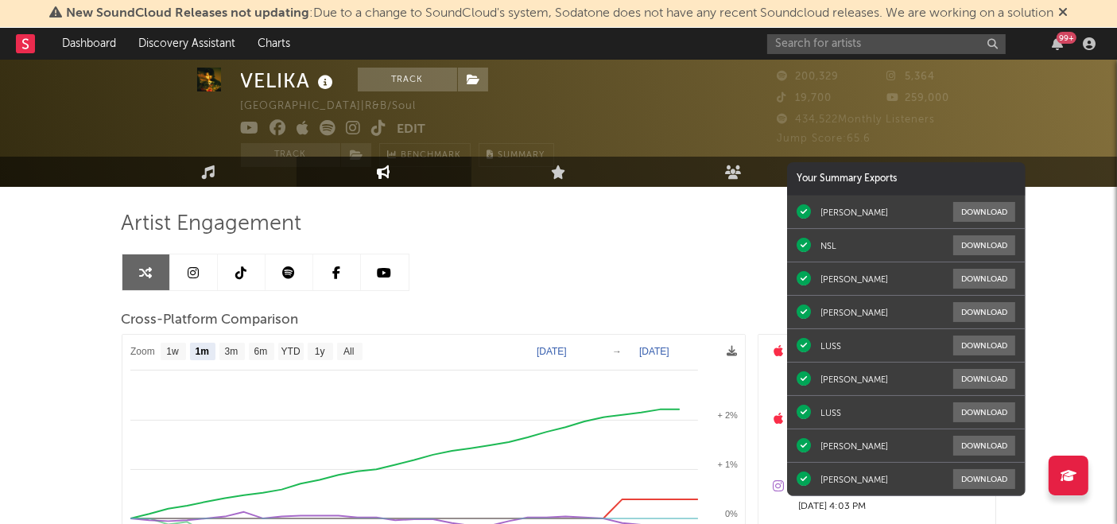
select select "1m"
click at [815, 48] on input "text" at bounding box center [886, 44] width 239 height 20
click at [821, 41] on input "nsl" at bounding box center [886, 44] width 239 height 20
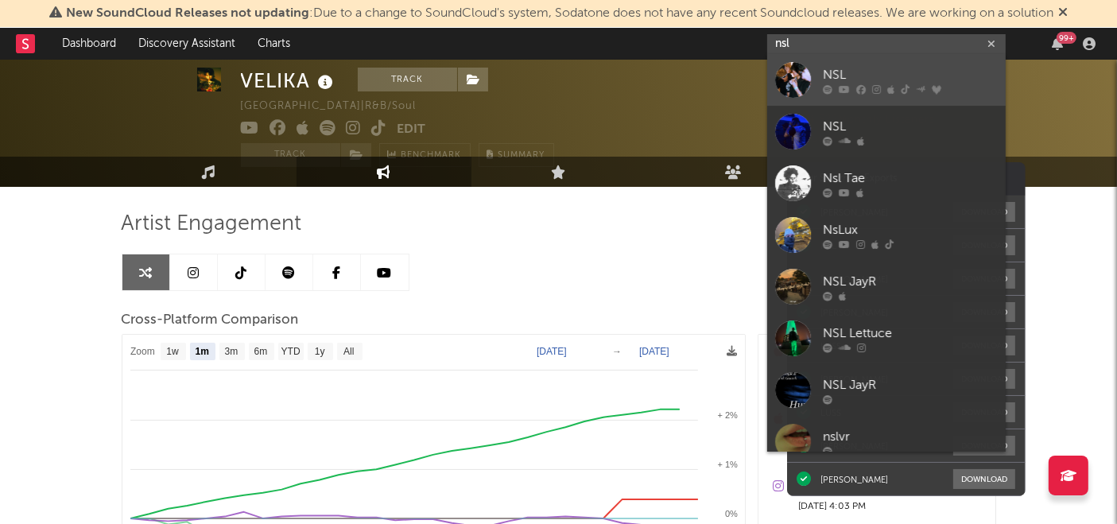
type input "nsl"
click at [836, 78] on div "NSL" at bounding box center [910, 75] width 175 height 19
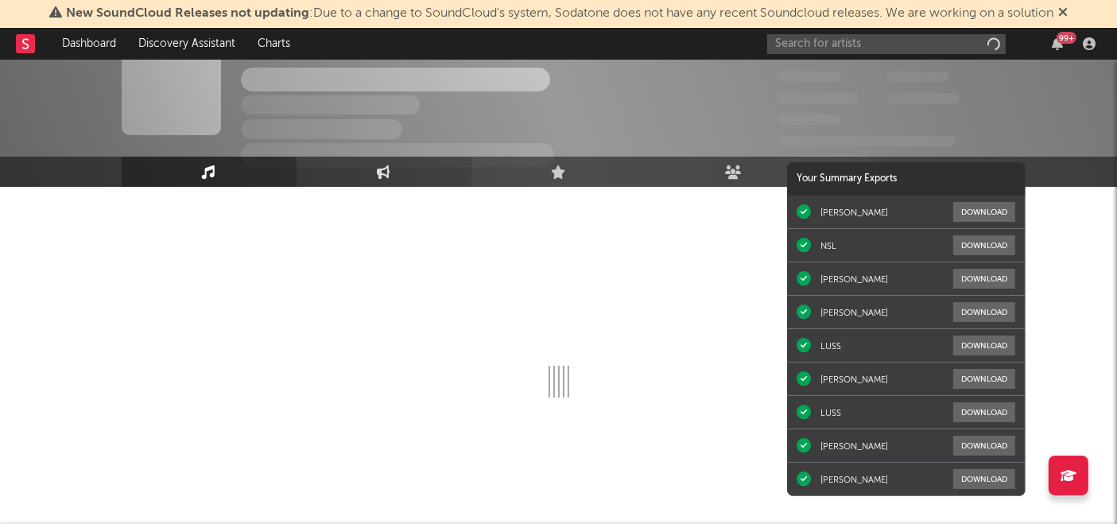
click at [395, 173] on link "Engagement" at bounding box center [384, 172] width 175 height 30
select select "1w"
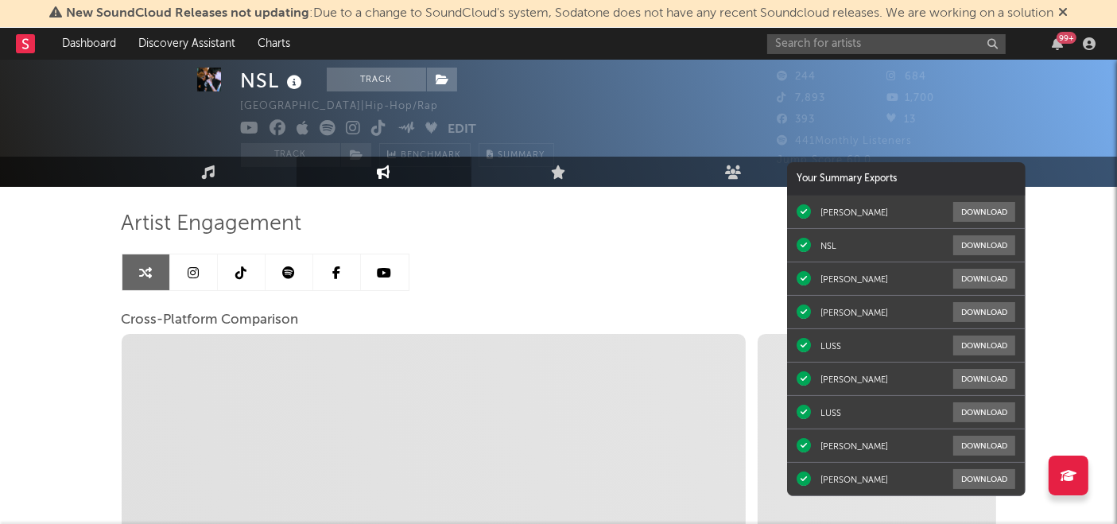
select select "1m"
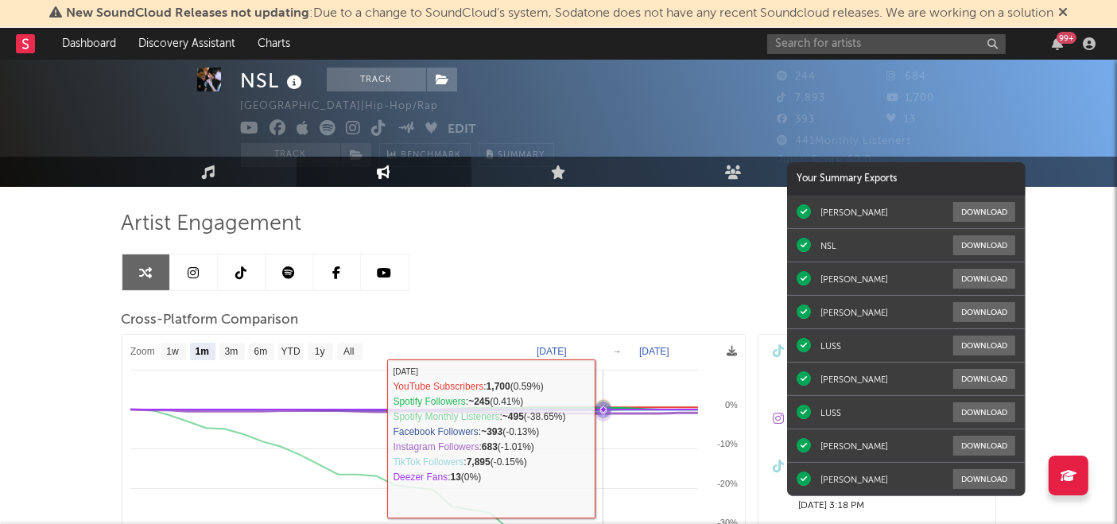
scroll to position [190, 0]
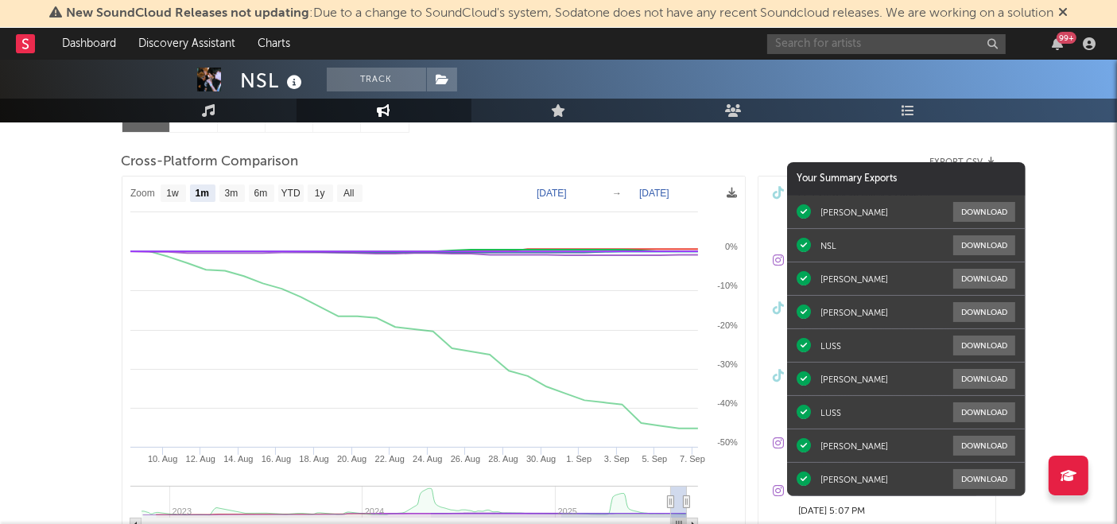
click at [797, 47] on input "text" at bounding box center [886, 44] width 239 height 20
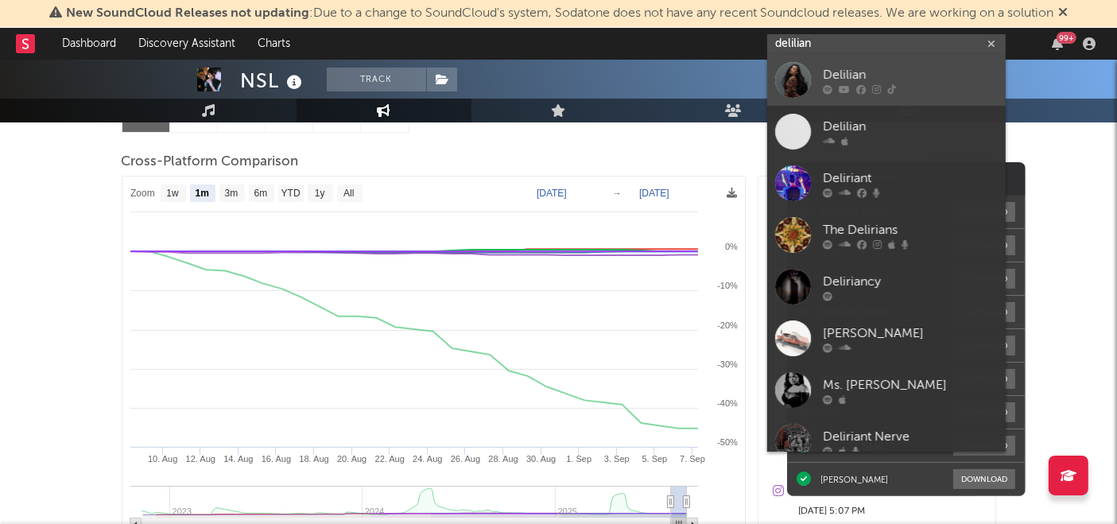
type input "delilian"
click at [801, 64] on div at bounding box center [793, 80] width 36 height 36
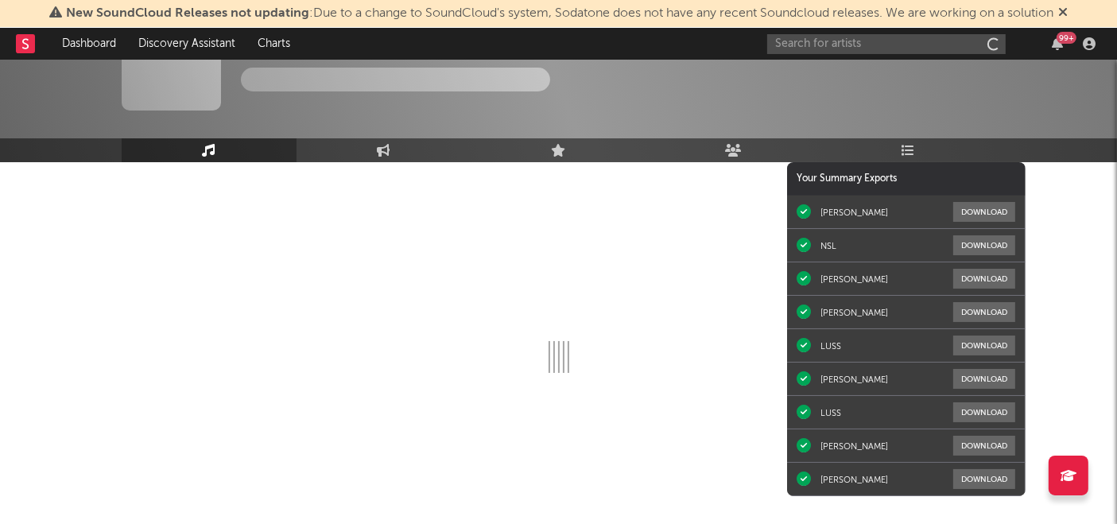
scroll to position [56, 0]
click at [382, 148] on icon at bounding box center [384, 151] width 14 height 13
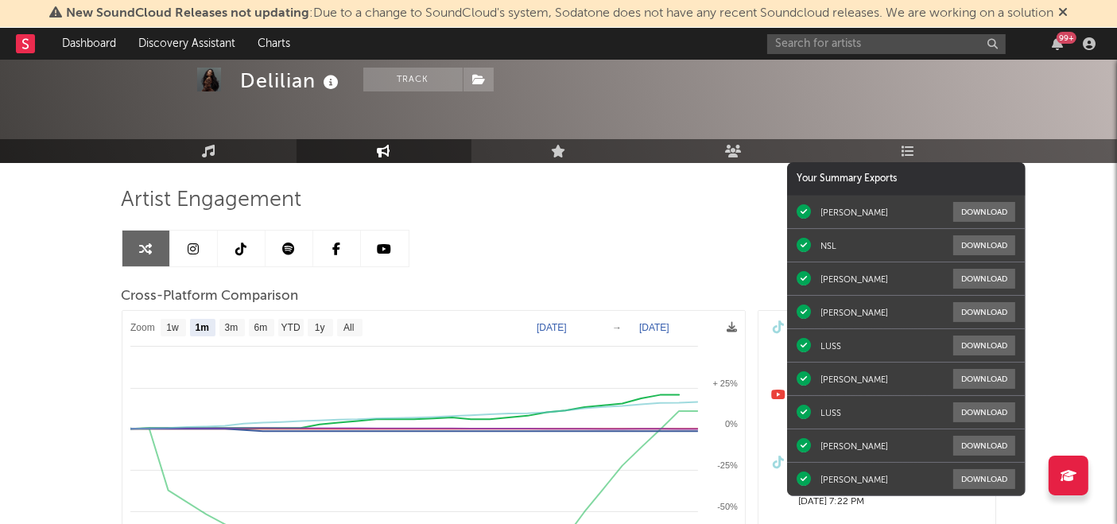
select select "1m"
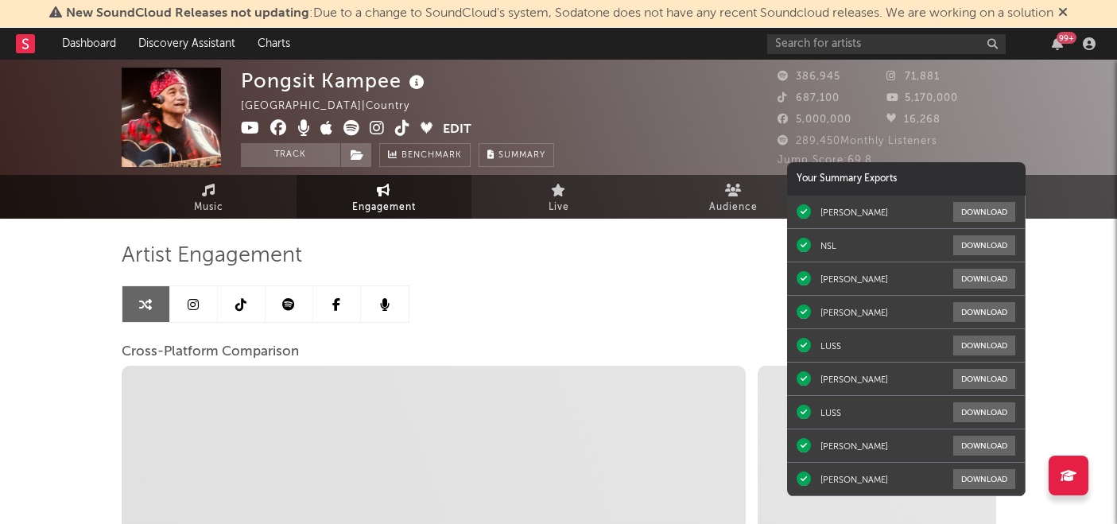
select select "1w"
click at [812, 46] on input "text" at bounding box center [886, 44] width 239 height 20
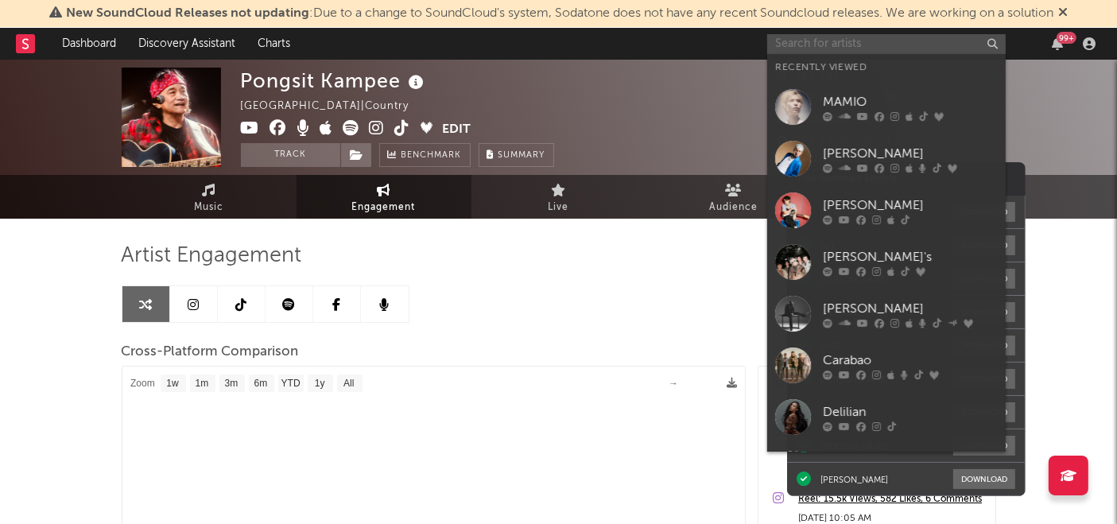
select select "1m"
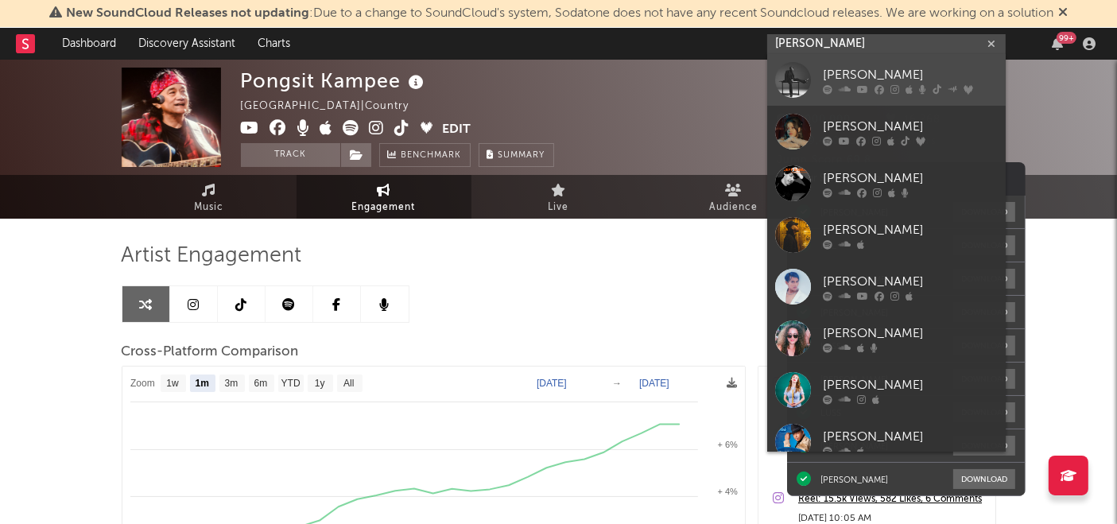
type input "[PERSON_NAME]"
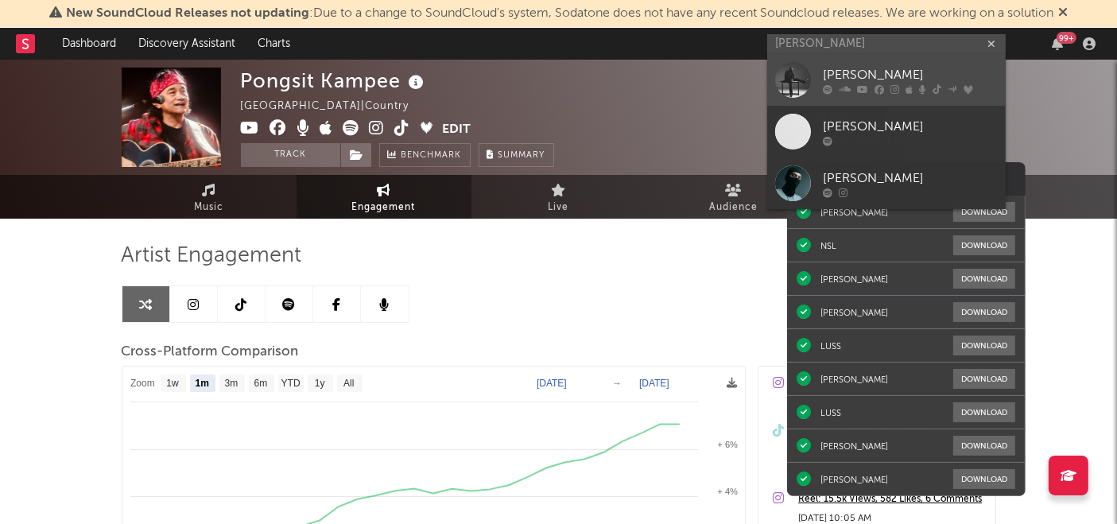
click at [871, 80] on div "[PERSON_NAME]" at bounding box center [910, 75] width 175 height 19
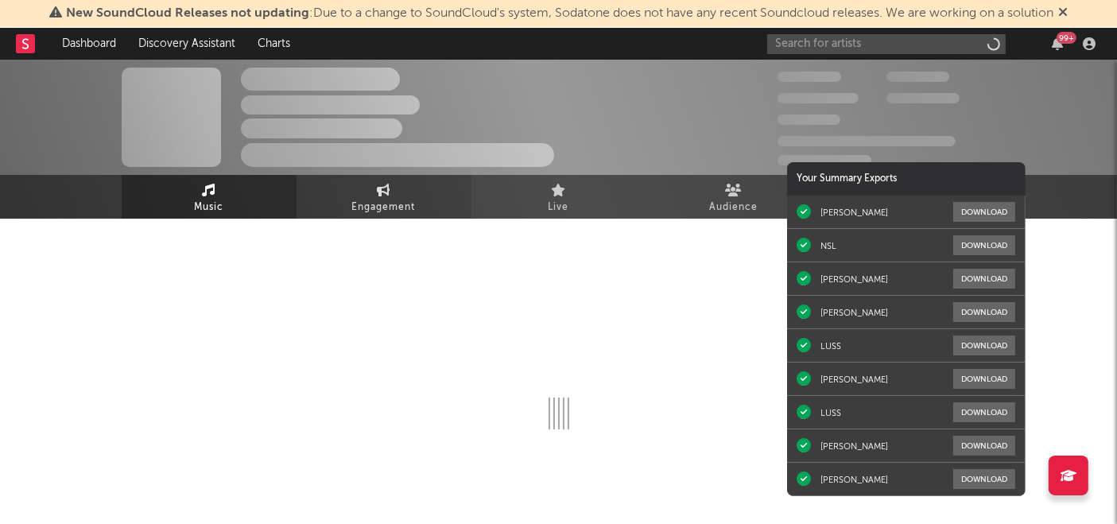
click at [397, 200] on span "Engagement" at bounding box center [384, 207] width 64 height 19
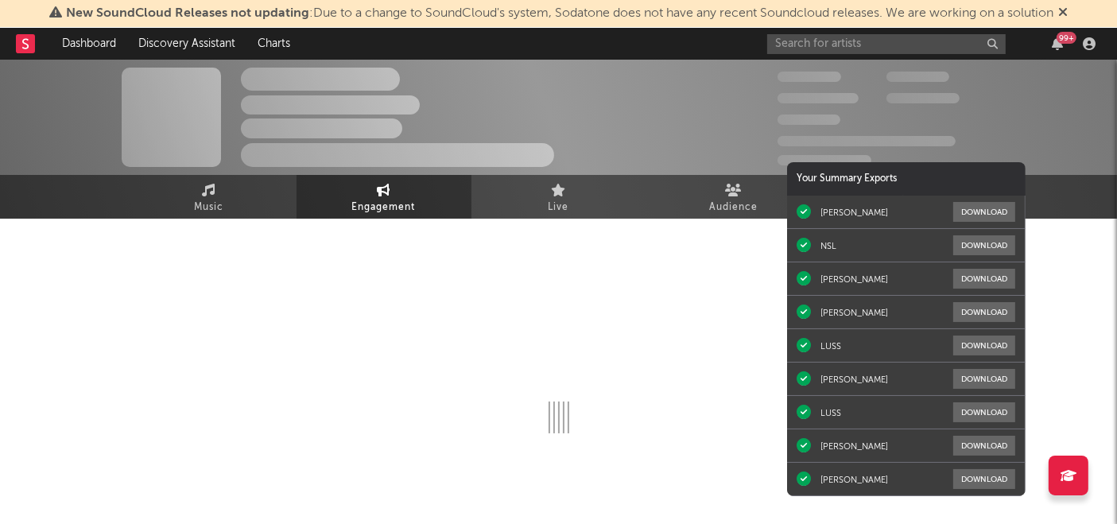
select select "1w"
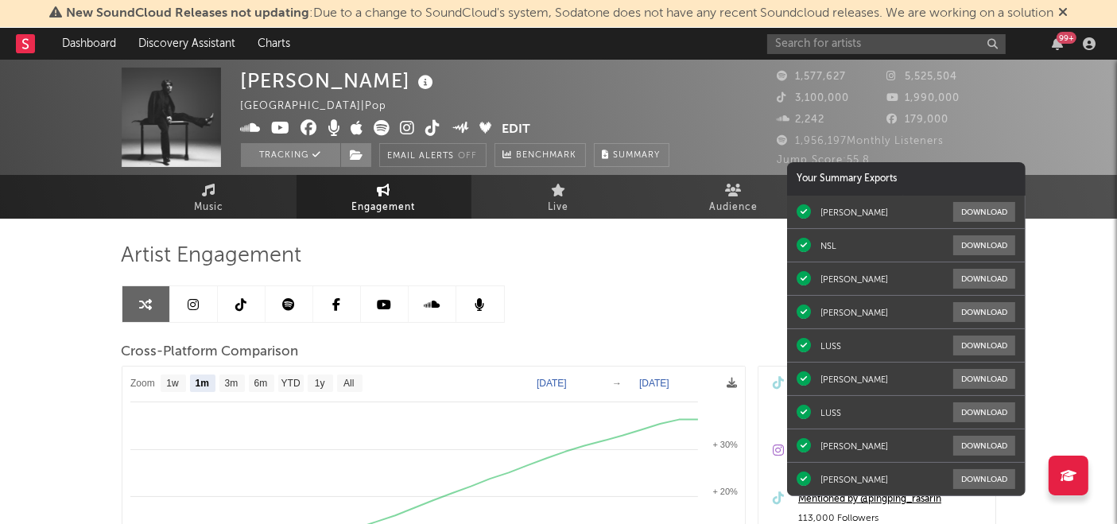
select select "1m"
click at [870, 46] on input "text" at bounding box center [886, 44] width 239 height 20
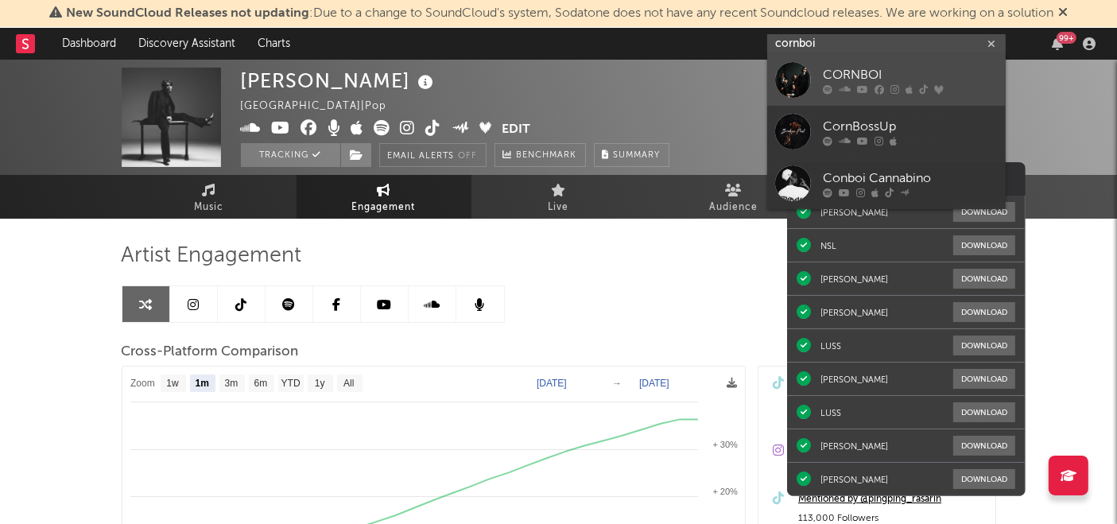
type input "cornboi"
click at [838, 80] on div "CORNBOI" at bounding box center [910, 75] width 175 height 19
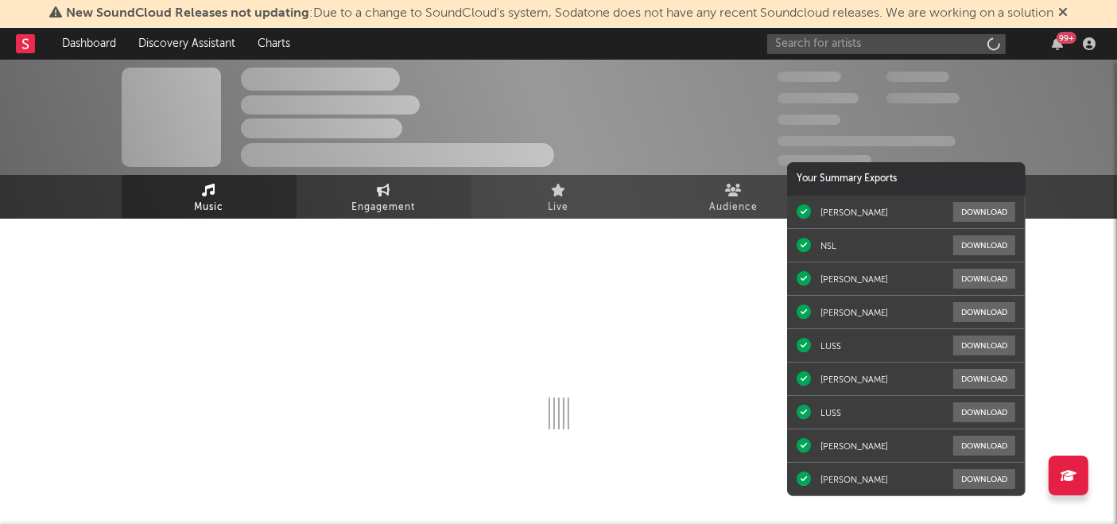
click at [398, 192] on link "Engagement" at bounding box center [384, 197] width 175 height 44
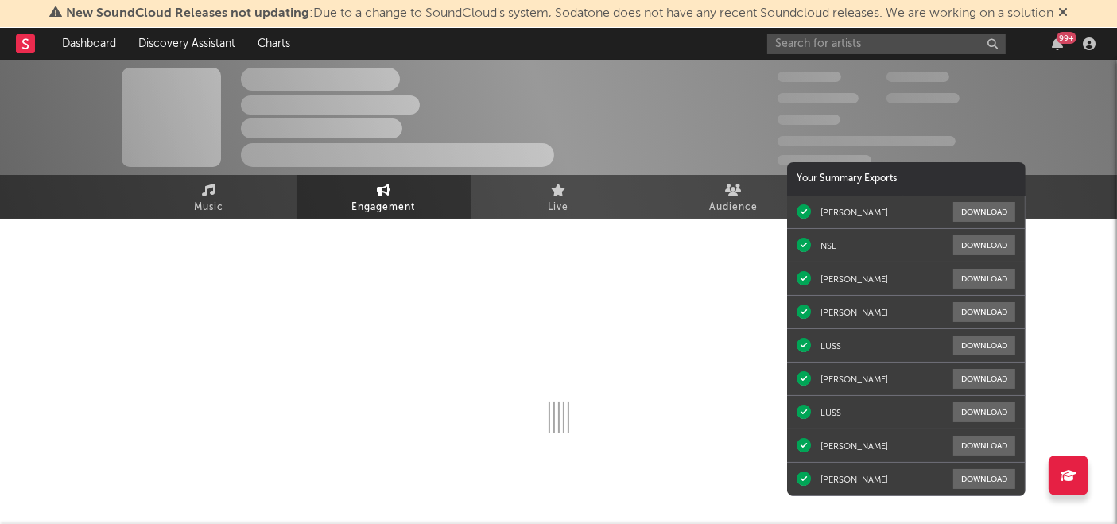
select select "1w"
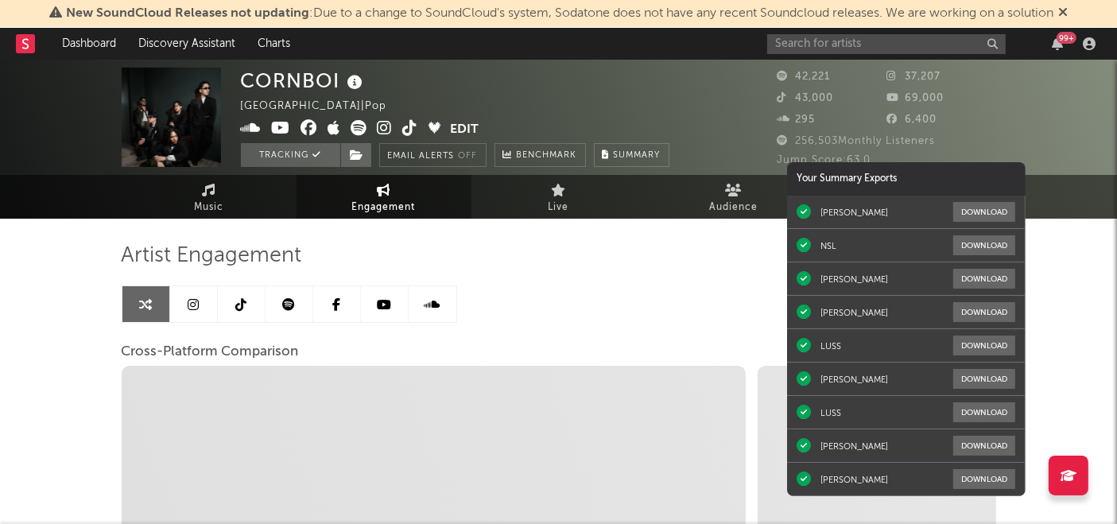
select select "1m"
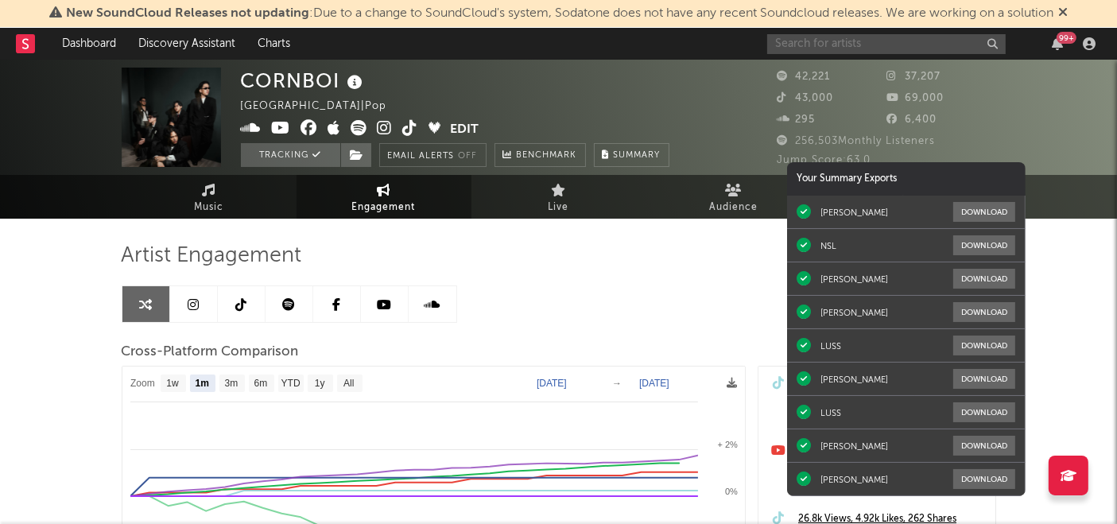
click at [851, 40] on input "text" at bounding box center [886, 44] width 239 height 20
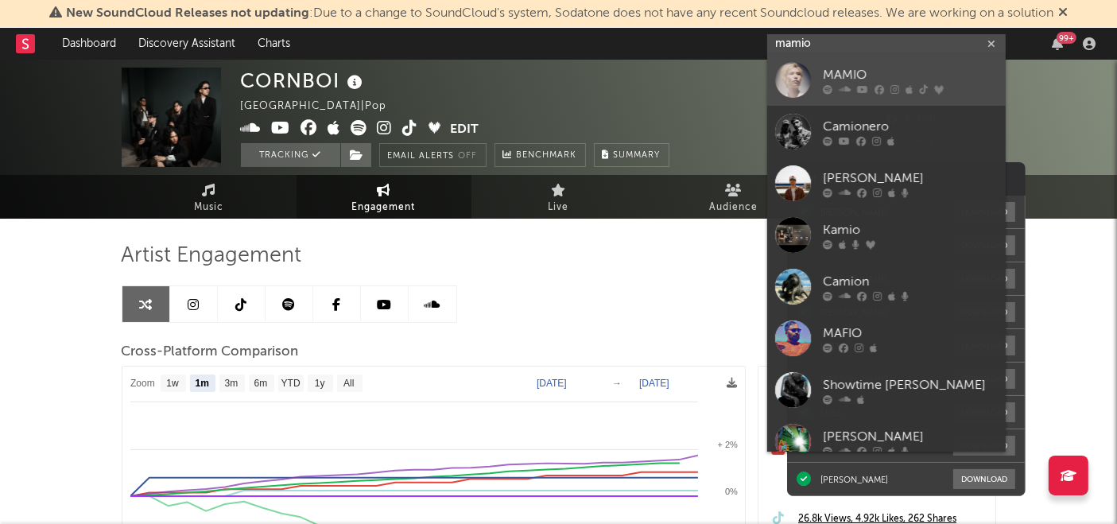
type input "mamio"
click at [824, 80] on div "MAMIO" at bounding box center [910, 75] width 175 height 19
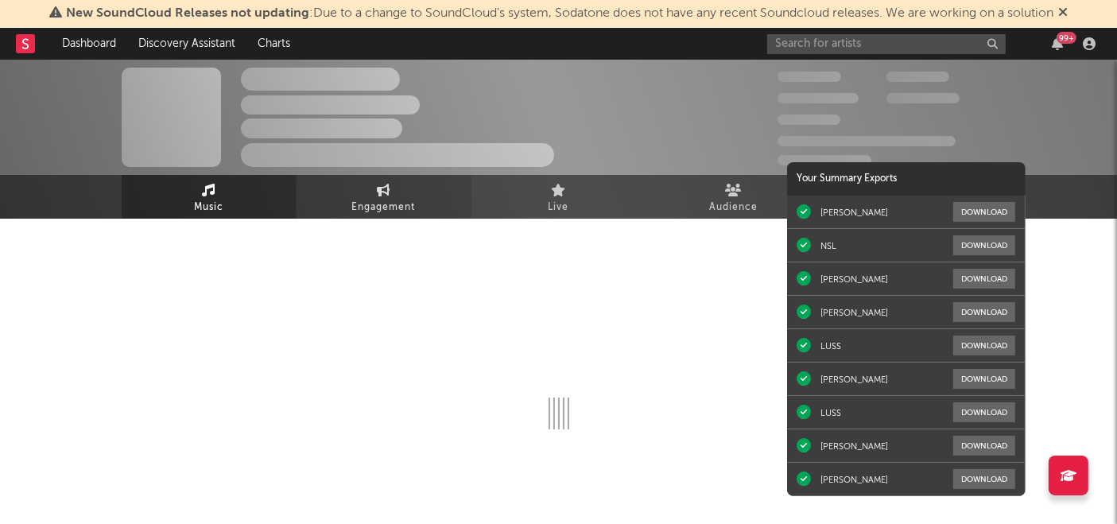
click at [388, 195] on icon at bounding box center [384, 190] width 14 height 13
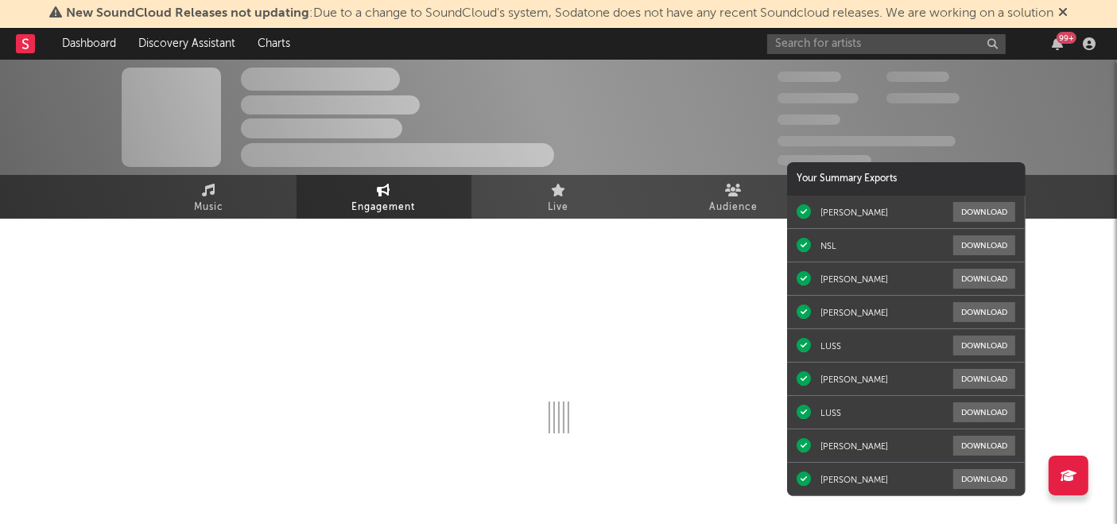
select select "1w"
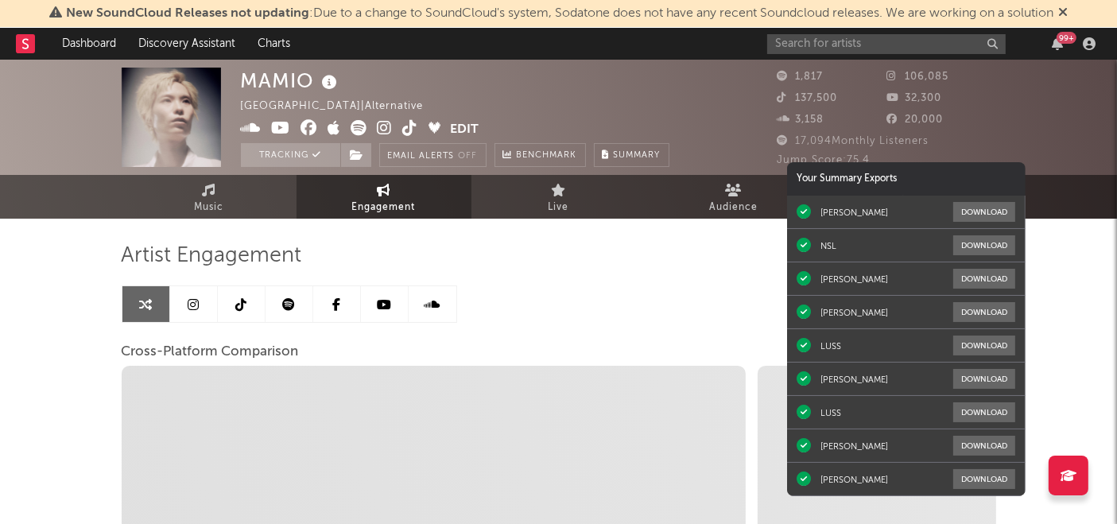
select select "1m"
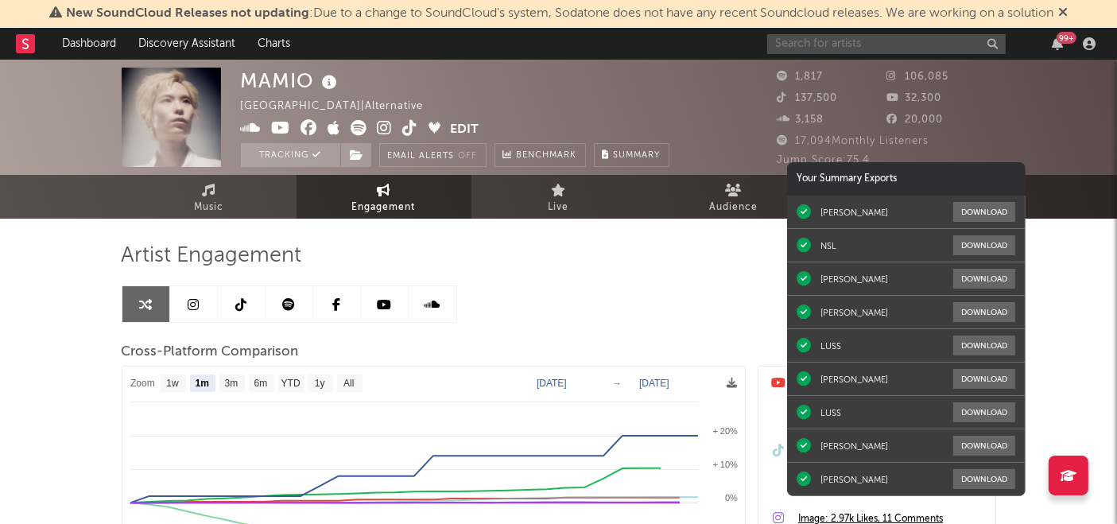
click at [827, 46] on input "text" at bounding box center [886, 44] width 239 height 20
type input "y"
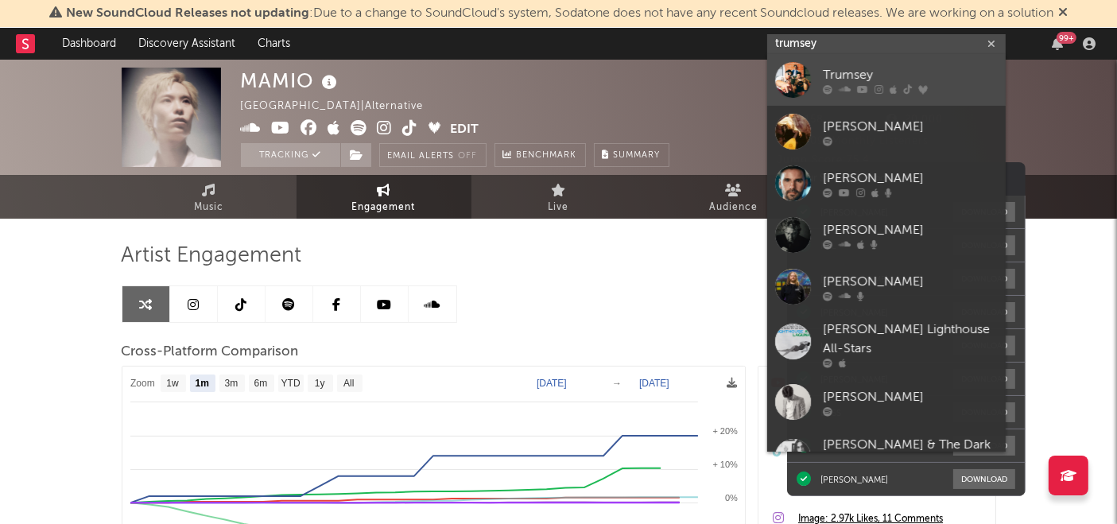
type input "trumsey"
click at [863, 70] on div "Trumsey" at bounding box center [910, 75] width 175 height 19
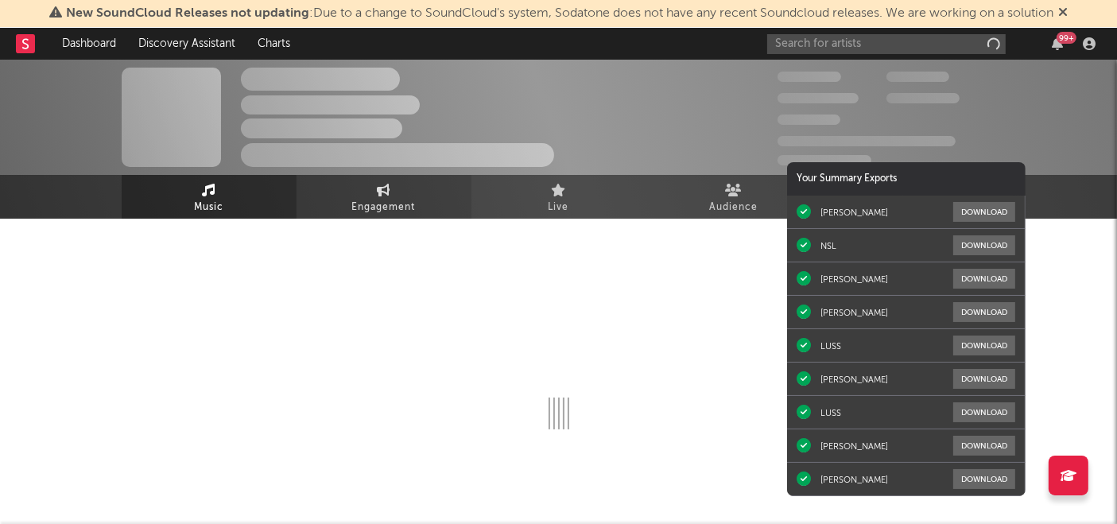
click at [373, 191] on link "Engagement" at bounding box center [384, 197] width 175 height 44
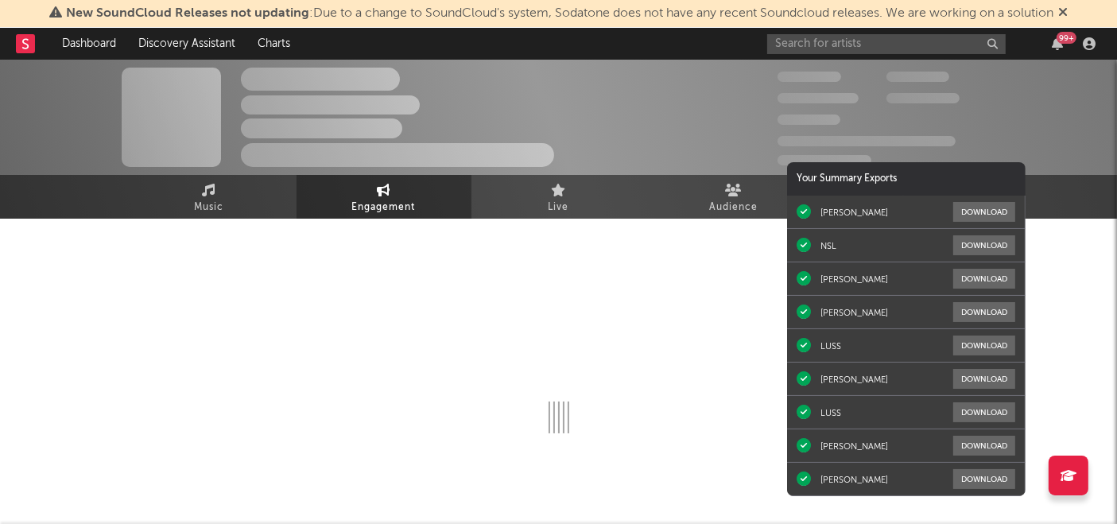
select select "1w"
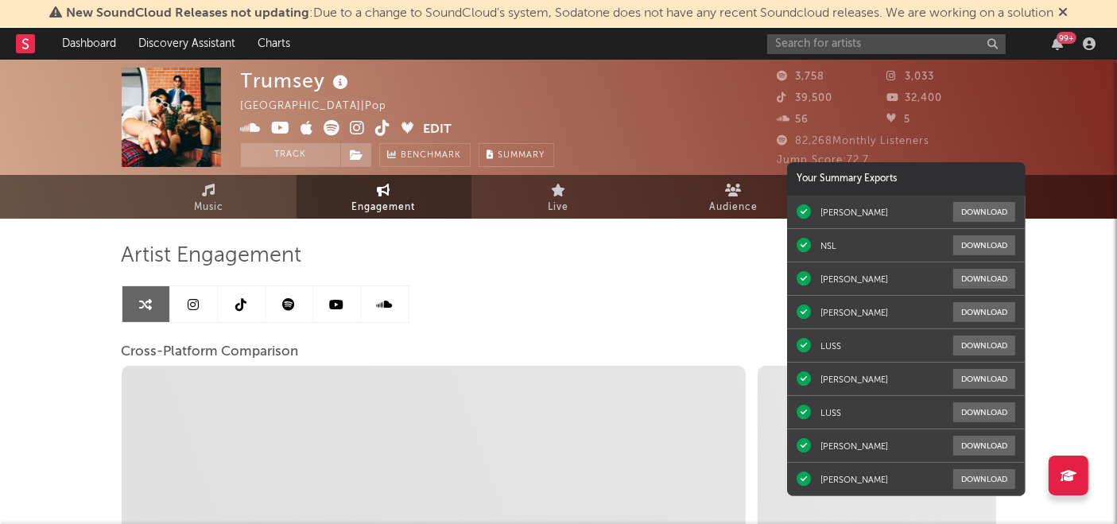
select select "1m"
